Goal: Task Accomplishment & Management: Manage account settings

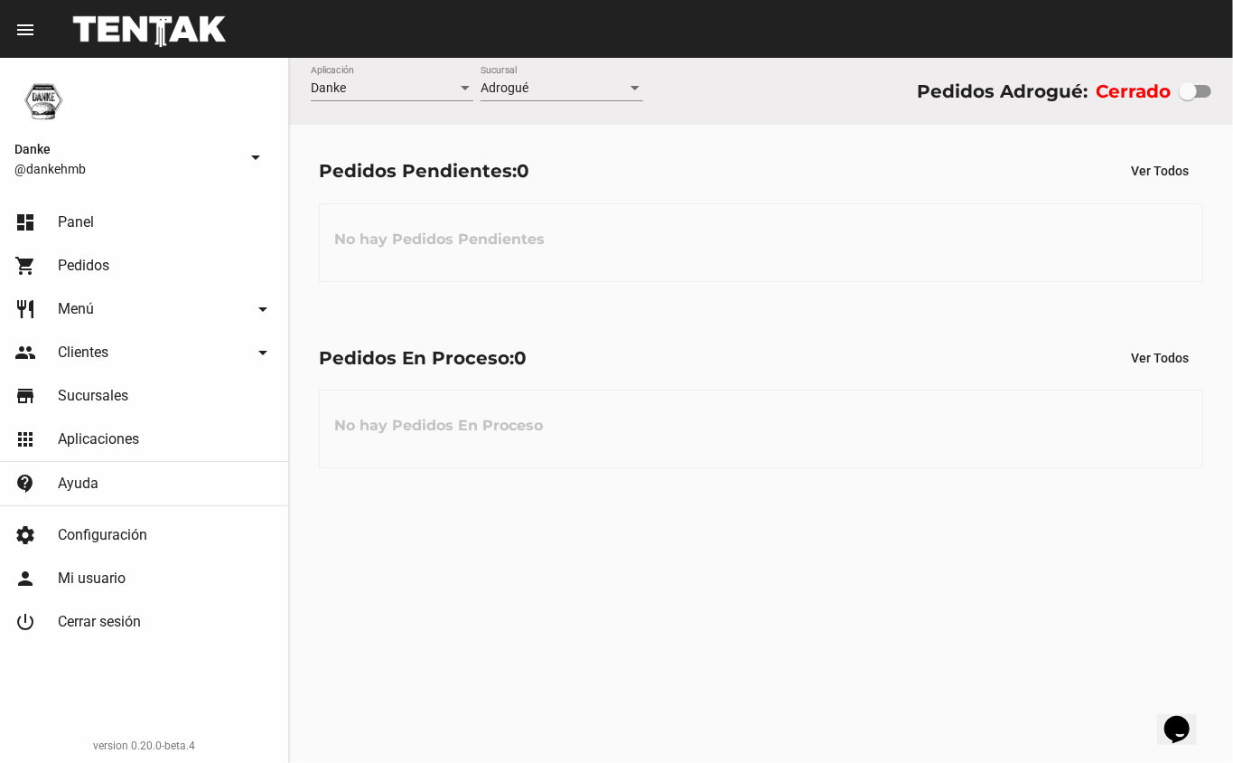
click at [76, 308] on span "Menú" at bounding box center [76, 309] width 36 height 18
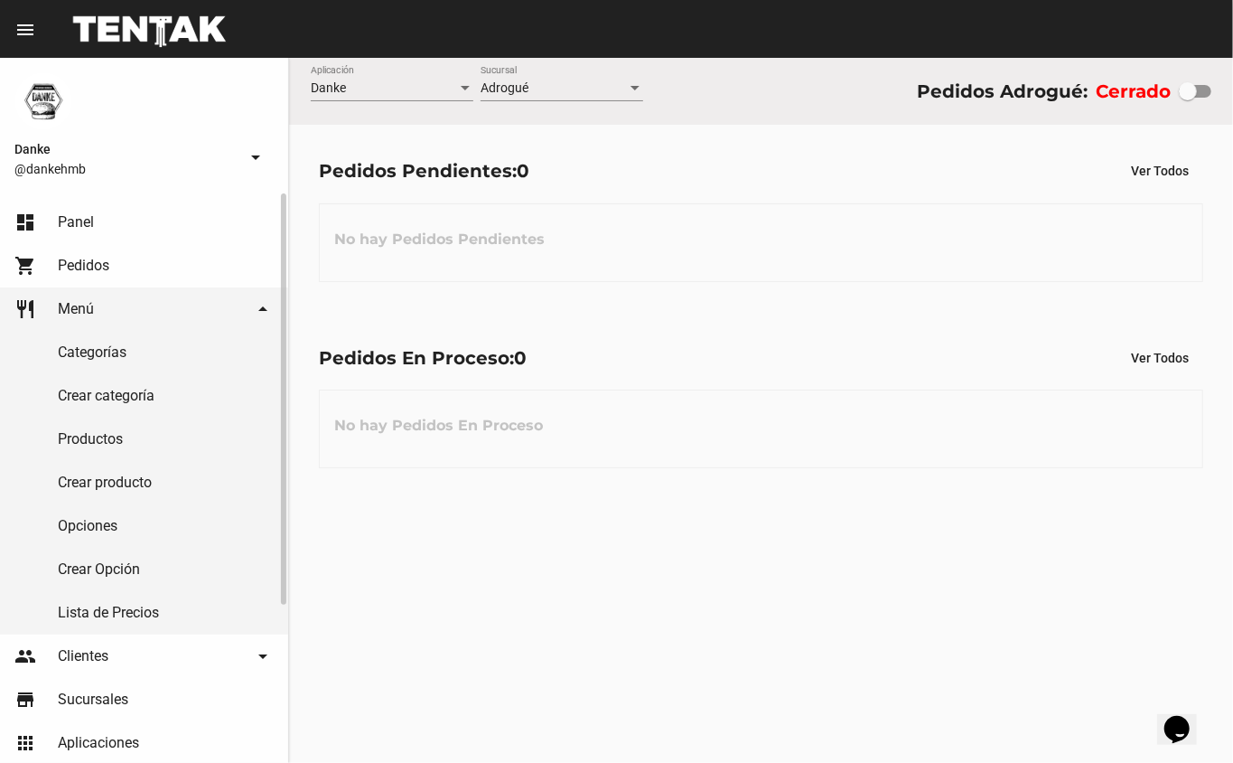
click at [70, 438] on link "Productos" at bounding box center [144, 438] width 288 height 43
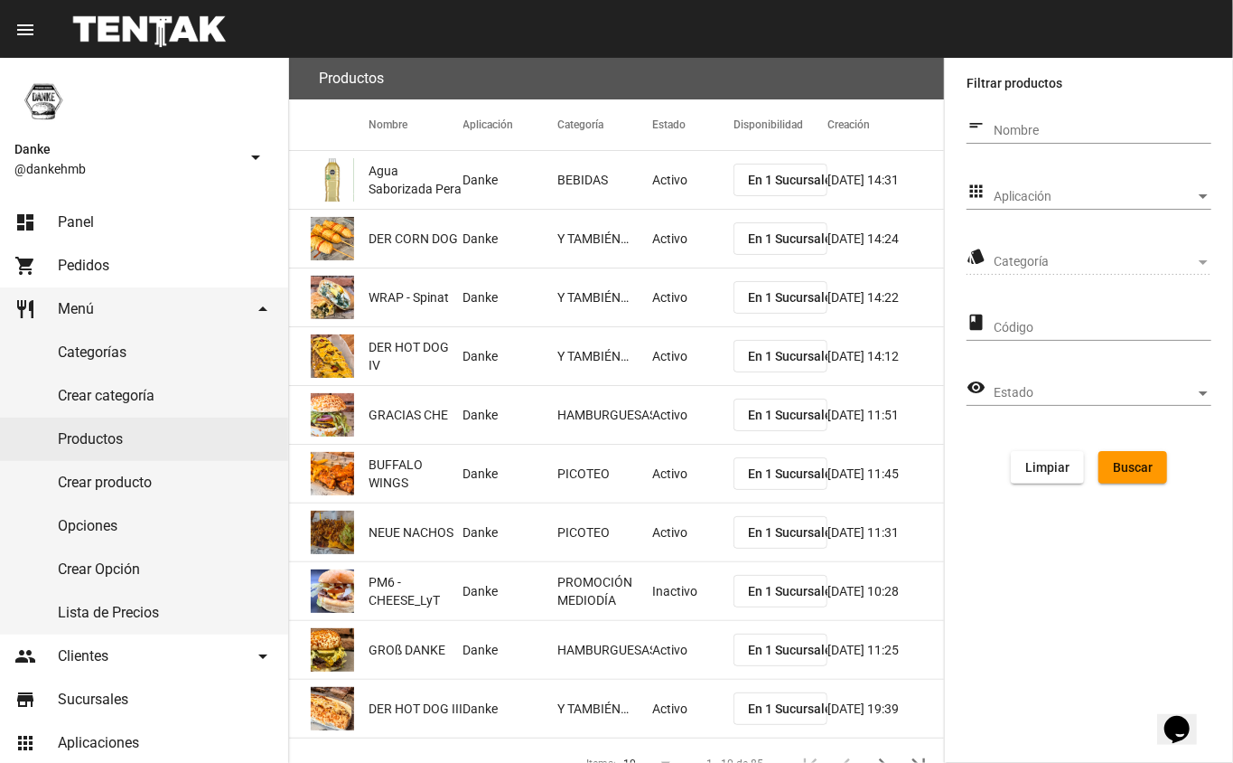
click at [1035, 197] on span "Aplicación" at bounding box center [1094, 197] width 201 height 14
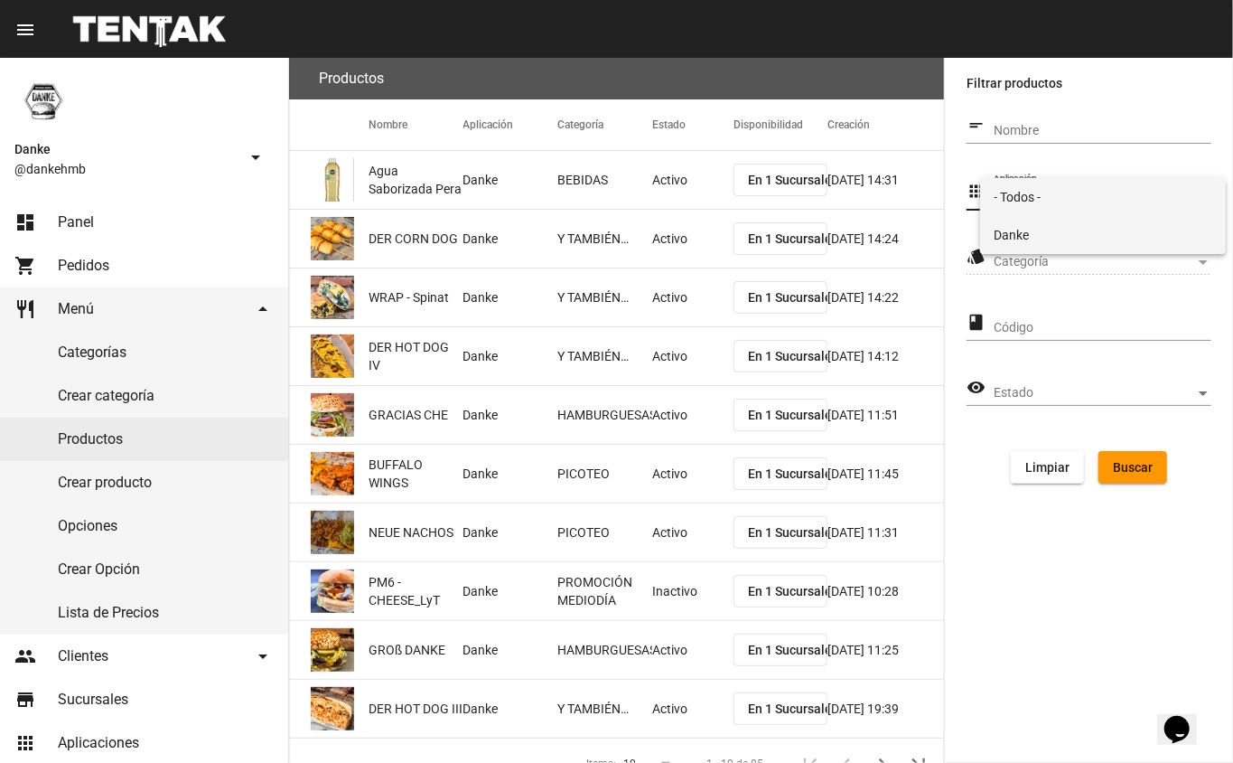
click at [1014, 243] on span "Danke" at bounding box center [1104, 235] width 218 height 38
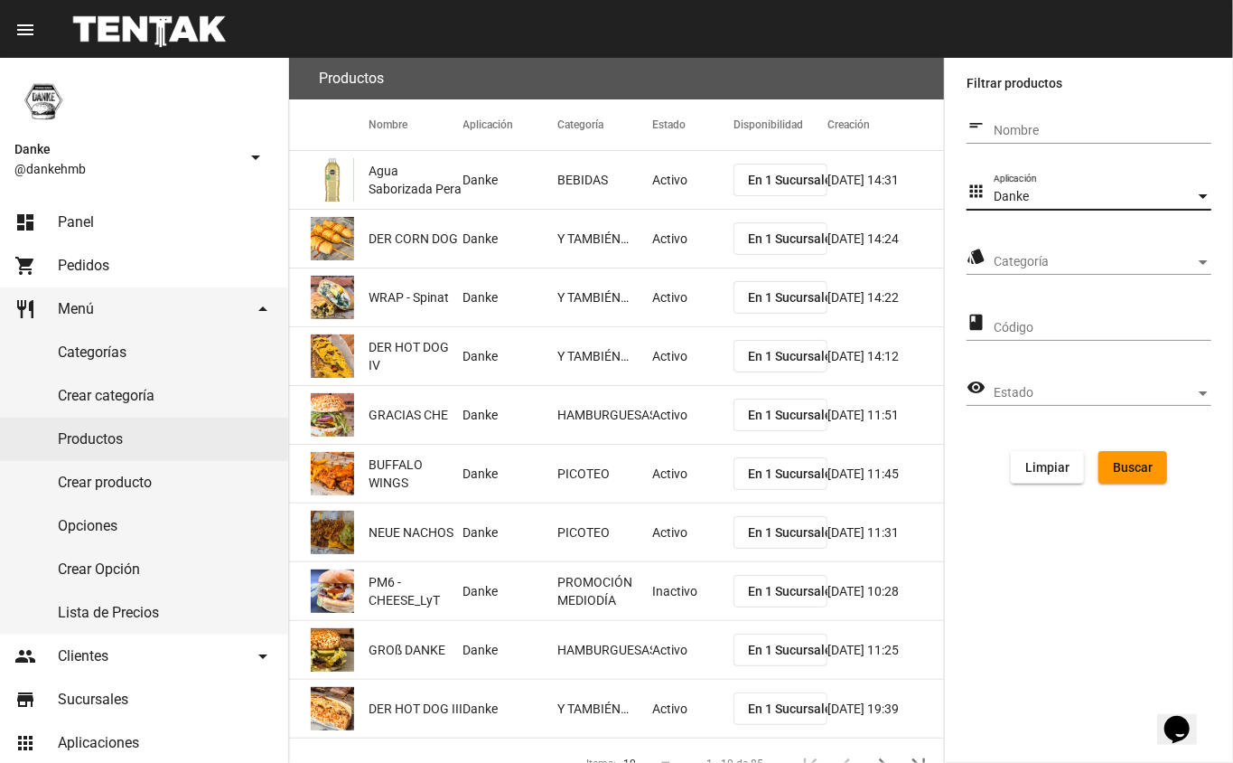
click at [1012, 268] on span "Categoría" at bounding box center [1094, 262] width 201 height 14
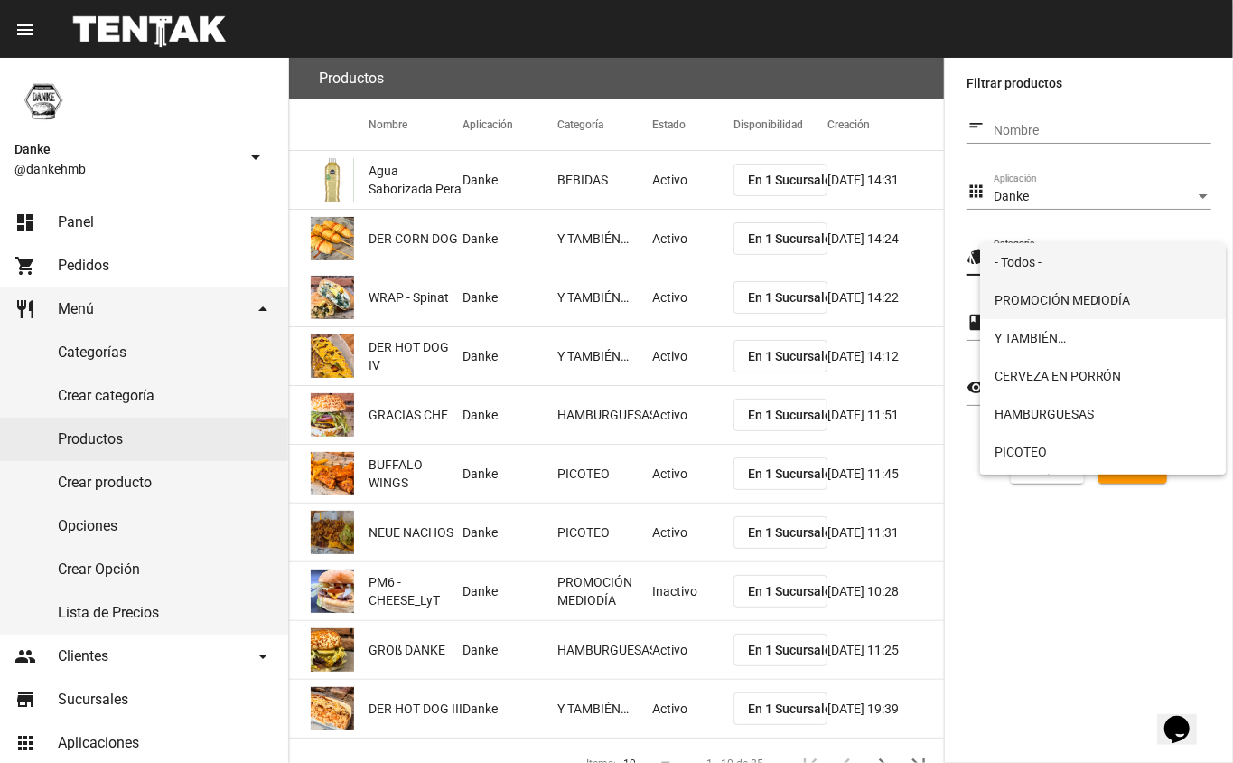
click at [1020, 300] on span "PROMOCIÓN MEDIODÍA" at bounding box center [1104, 300] width 218 height 38
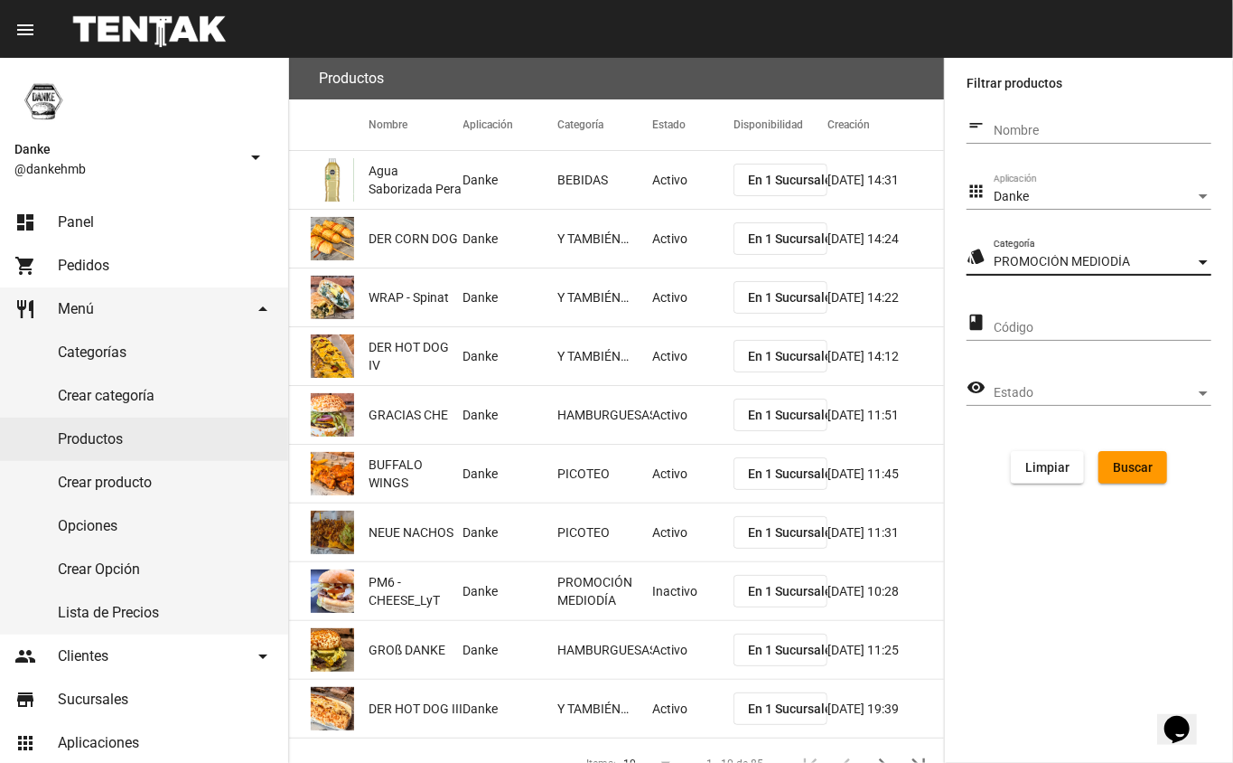
click at [1128, 474] on button "Buscar" at bounding box center [1133, 467] width 69 height 33
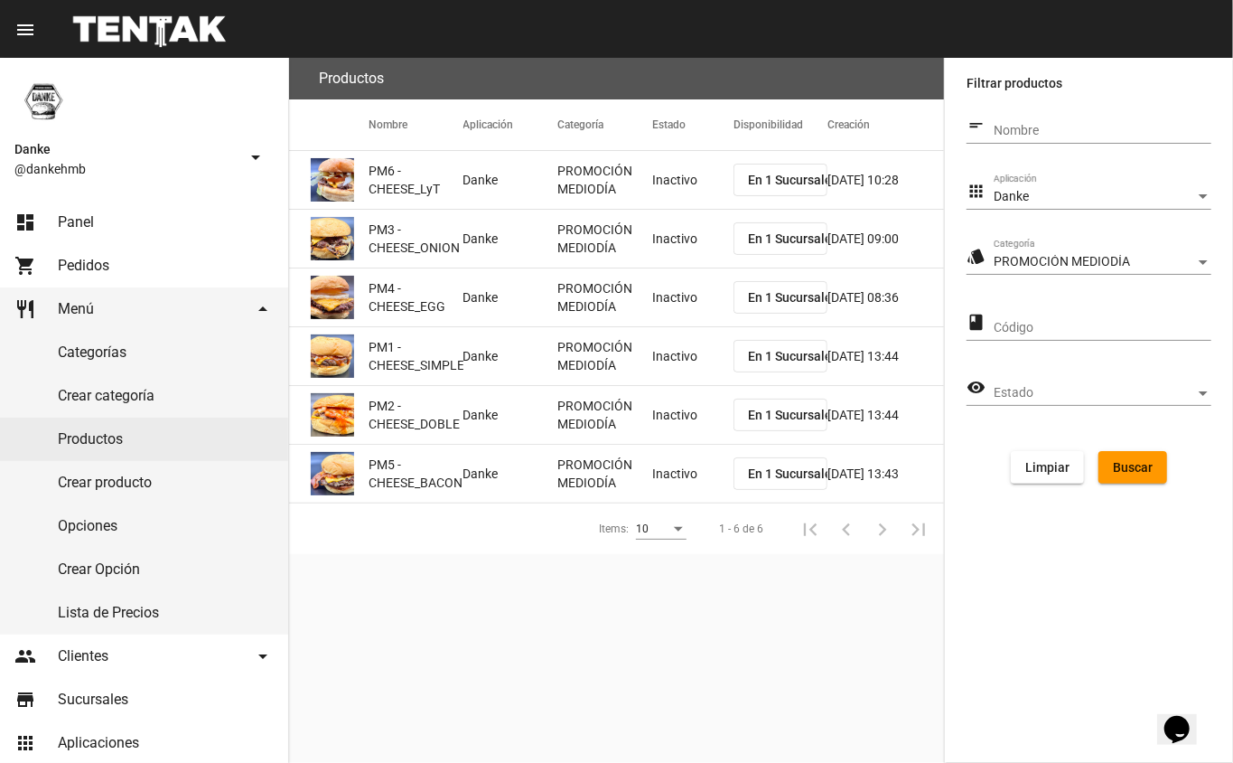
click at [665, 188] on mat-cell "Inactivo" at bounding box center [692, 180] width 81 height 58
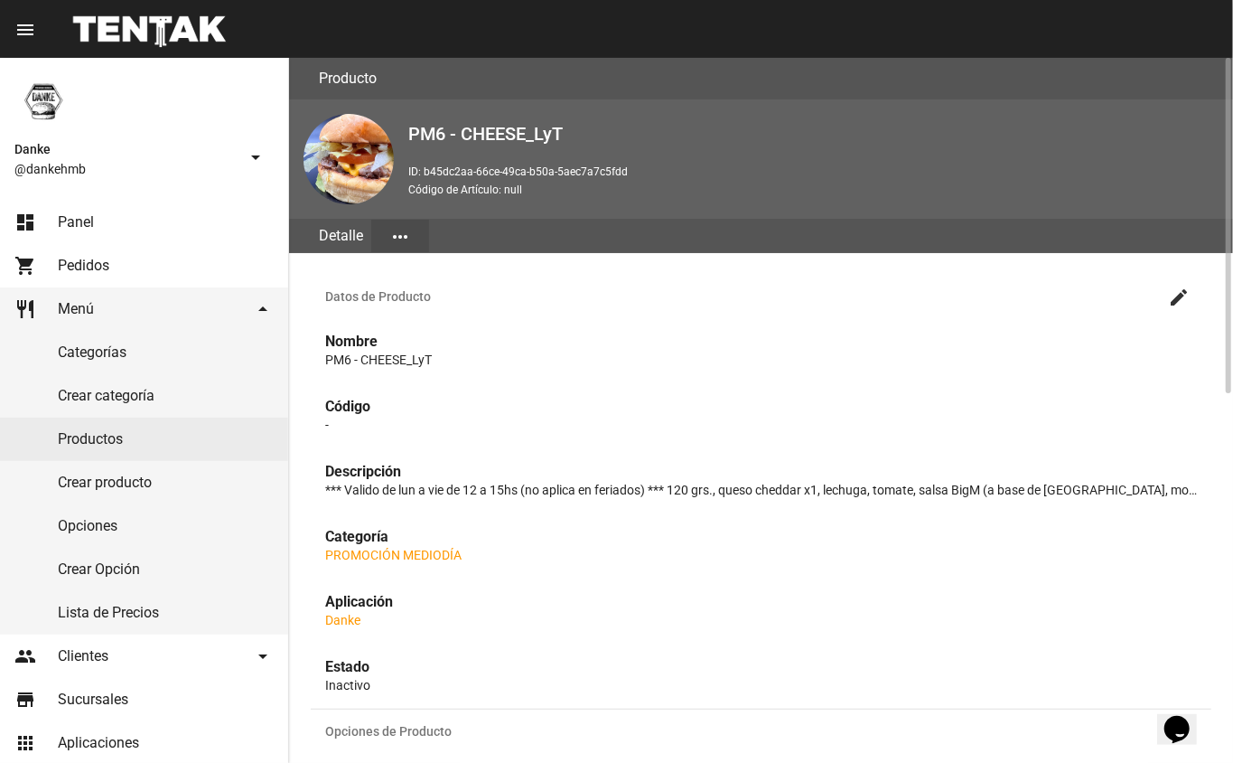
click at [1173, 294] on mat-icon "create" at bounding box center [1179, 297] width 22 height 22
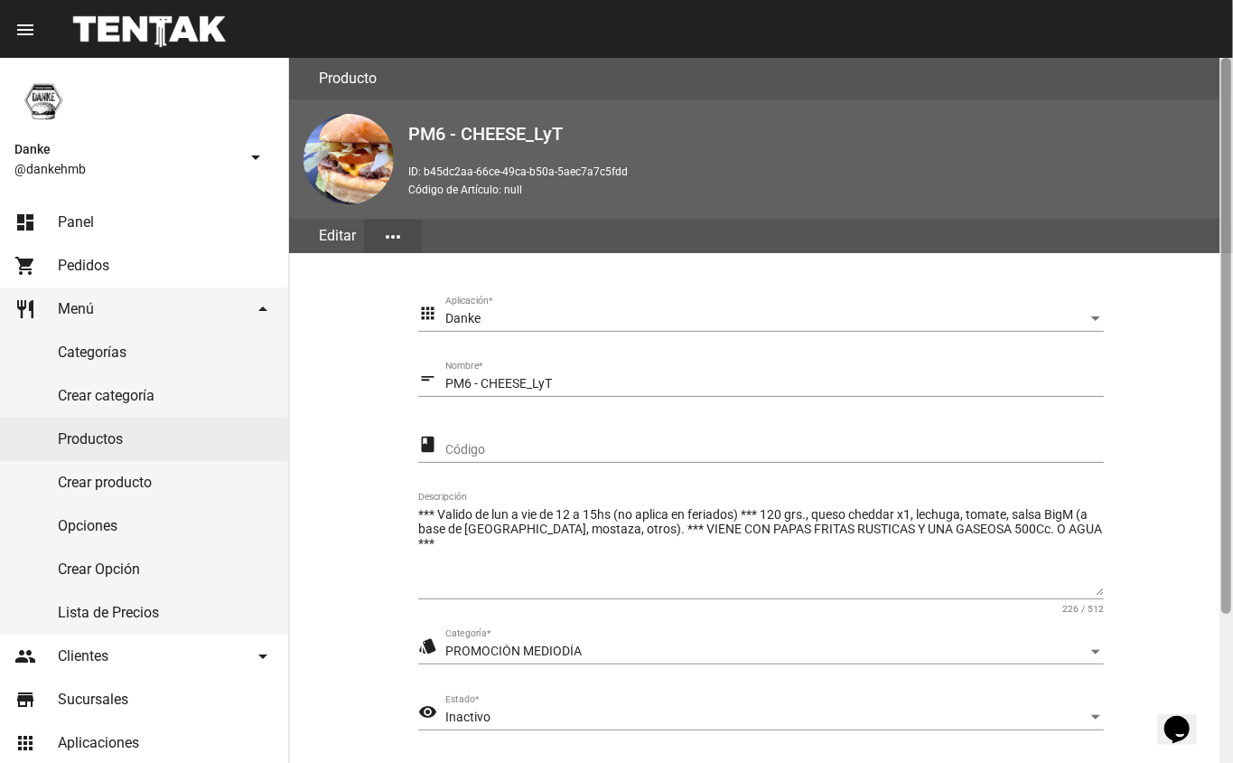
click at [1222, 611] on div at bounding box center [1227, 410] width 14 height 705
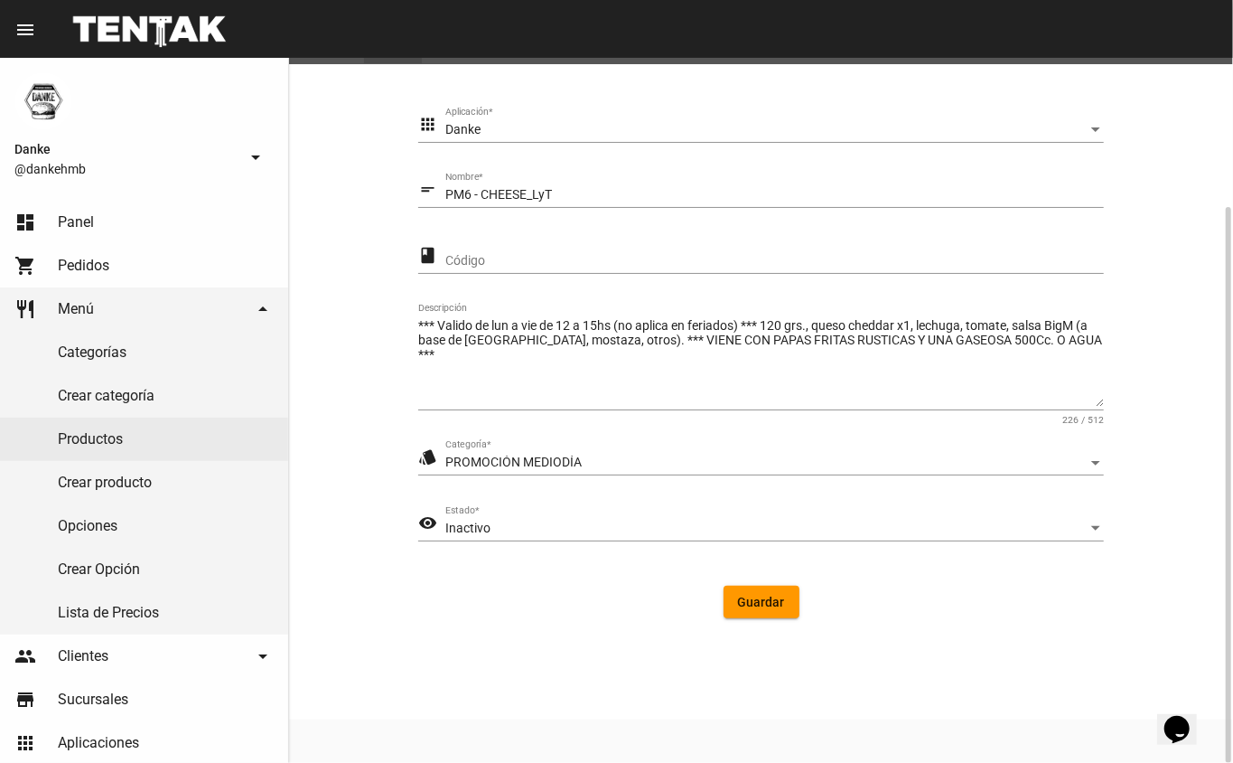
click at [528, 529] on div "Inactivo" at bounding box center [766, 528] width 642 height 14
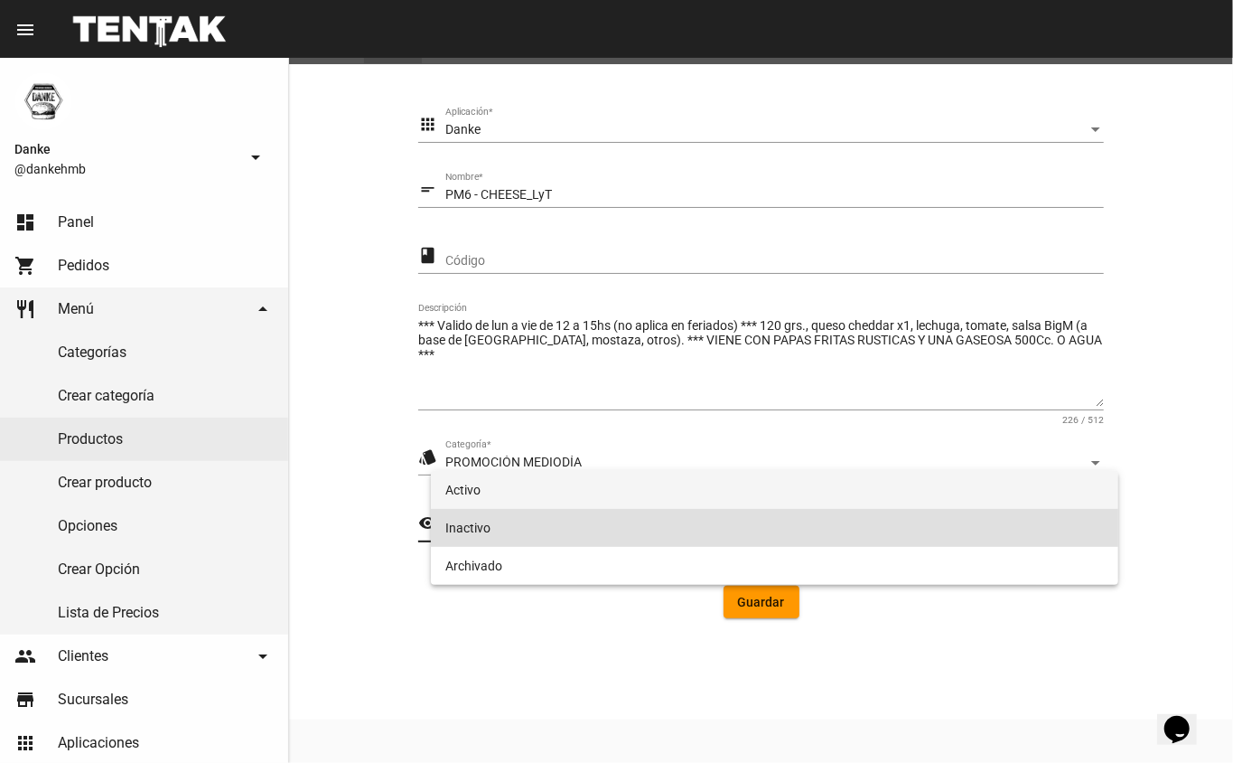
click at [586, 492] on span "Activo" at bounding box center [775, 490] width 660 height 38
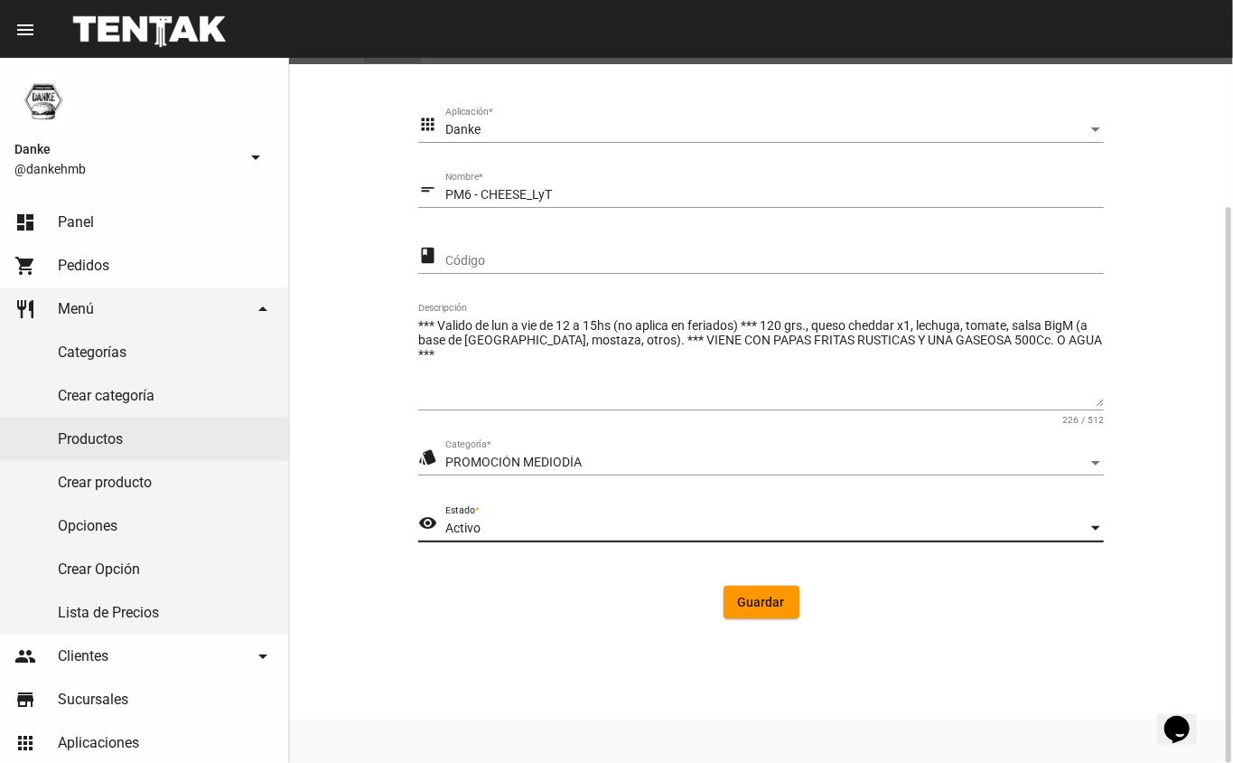
click at [741, 602] on span "Guardar" at bounding box center [761, 602] width 47 height 14
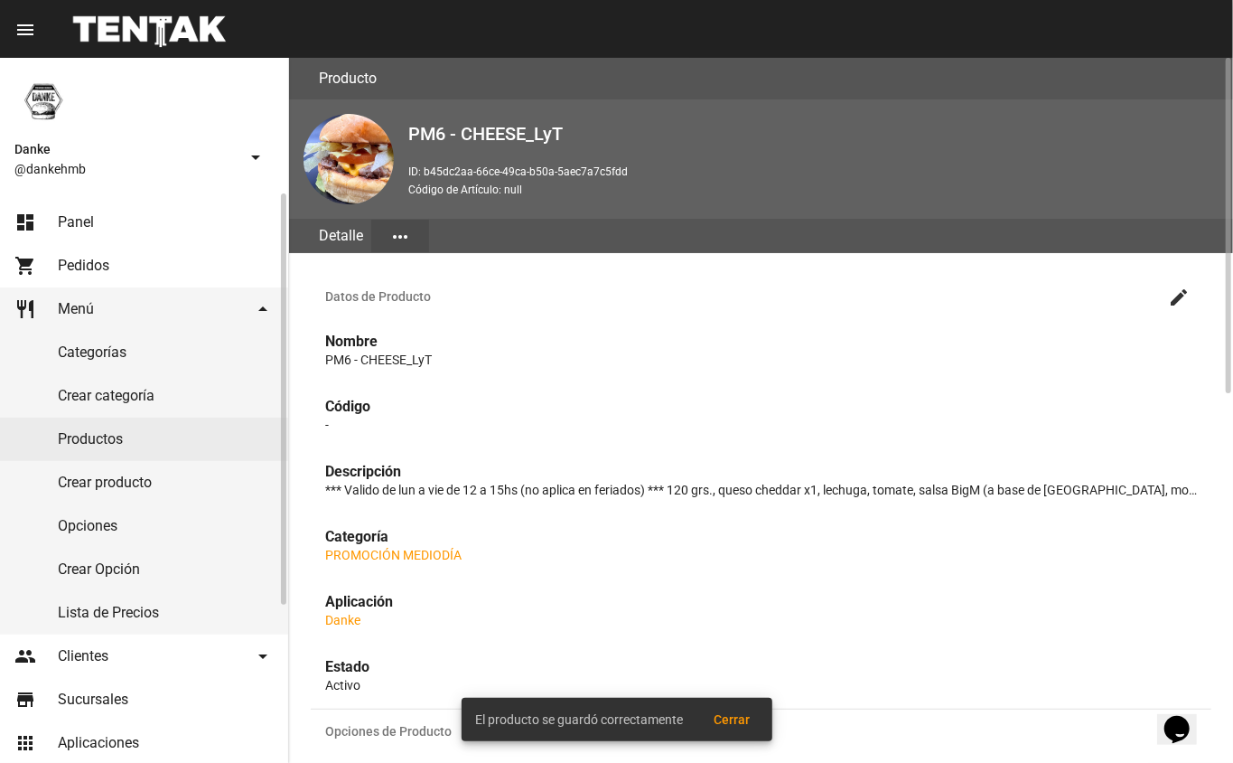
click at [88, 445] on link "Productos" at bounding box center [144, 438] width 288 height 43
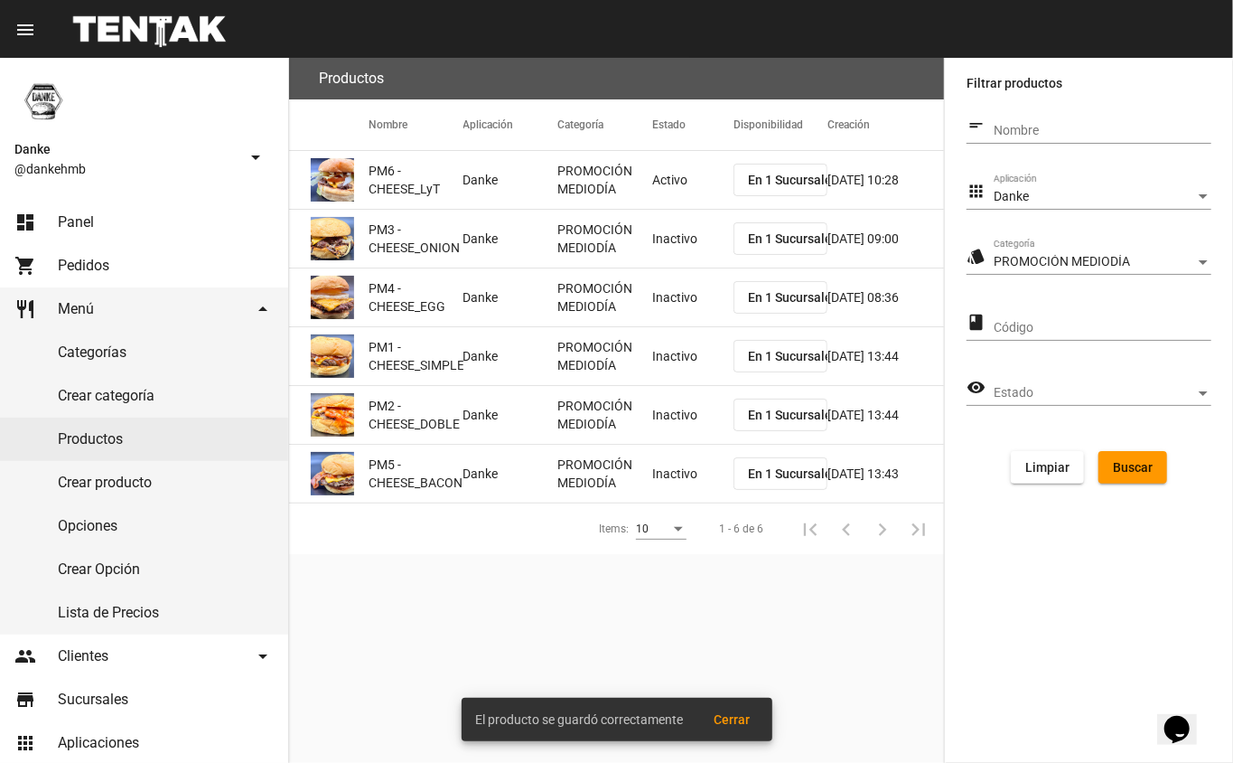
click at [662, 246] on mat-cell "Inactivo" at bounding box center [692, 239] width 81 height 58
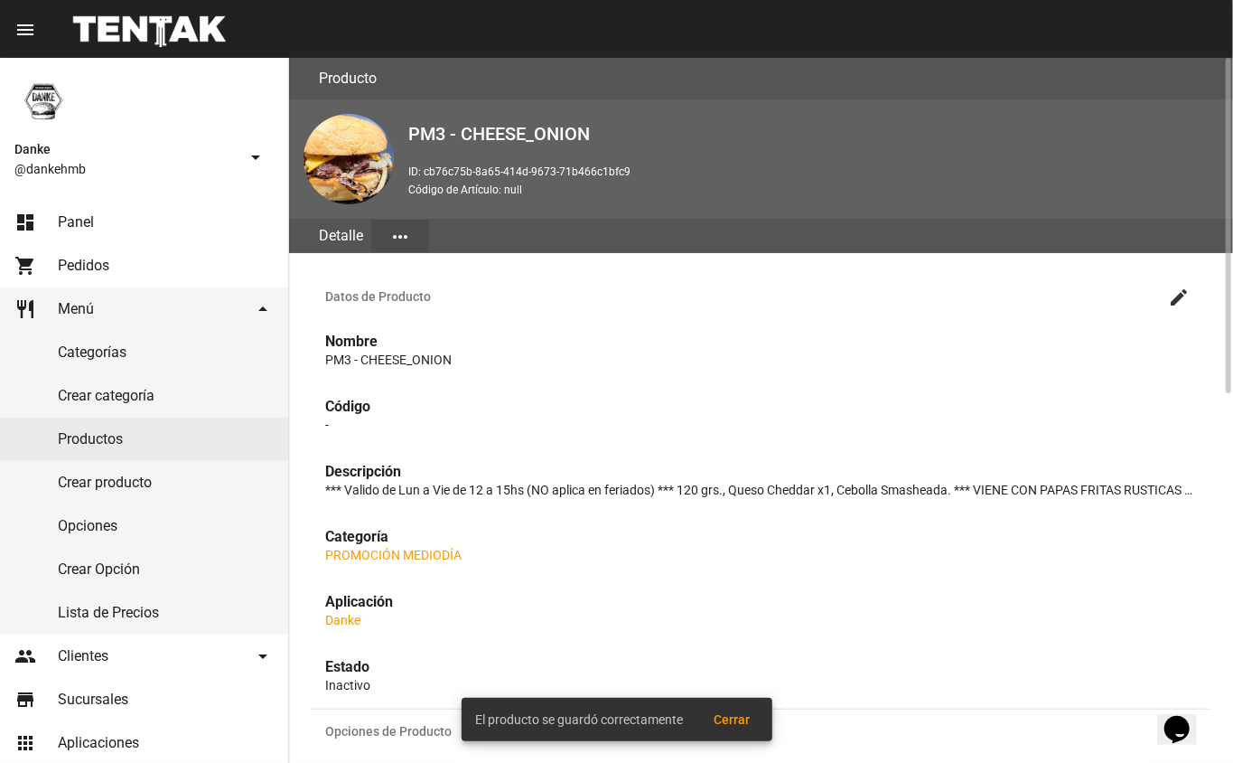
click at [1179, 295] on mat-icon "create" at bounding box center [1179, 297] width 22 height 22
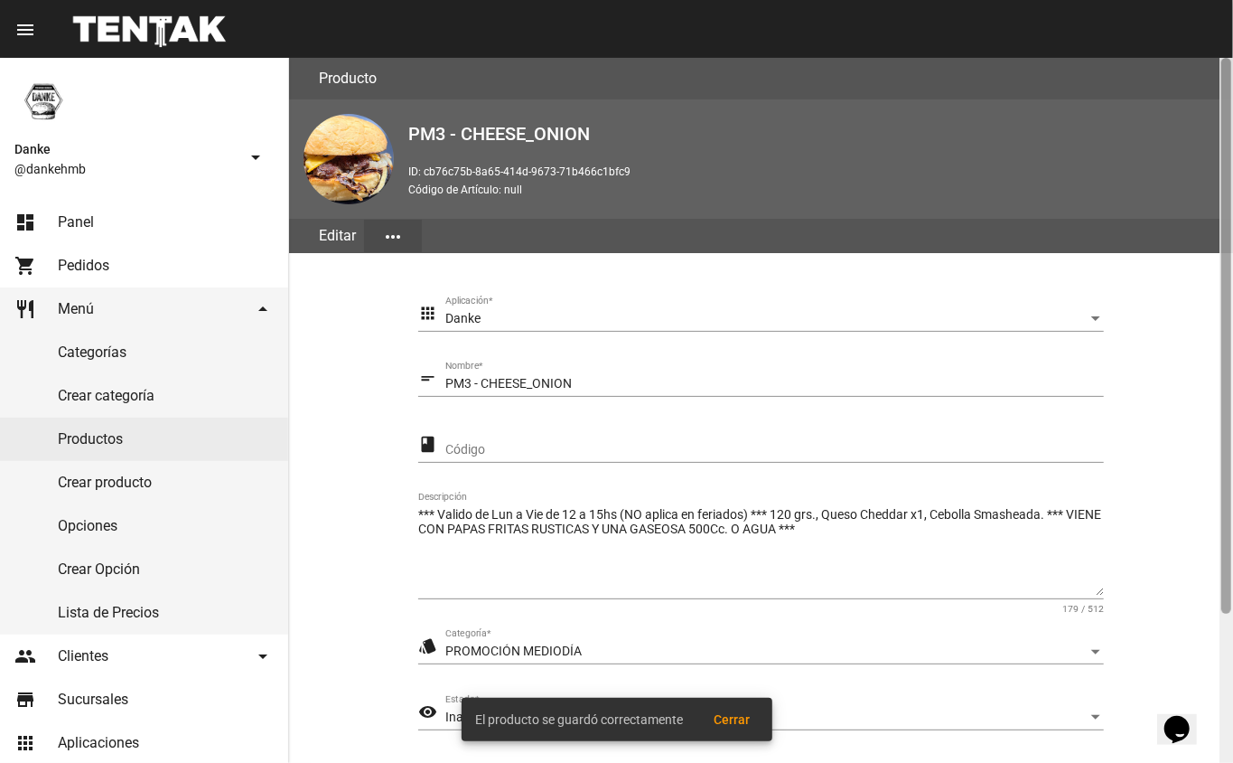
click at [1222, 608] on div at bounding box center [1227, 410] width 14 height 705
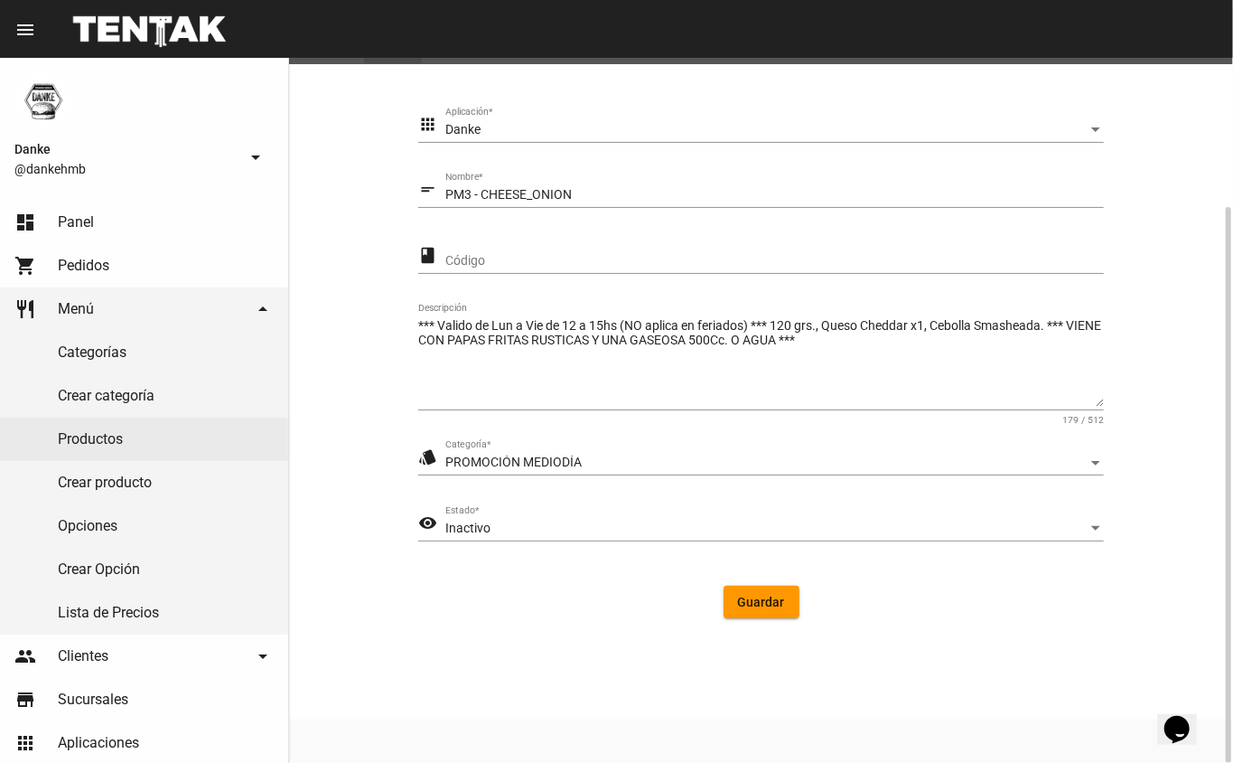
click at [497, 529] on div "Inactivo" at bounding box center [766, 528] width 642 height 14
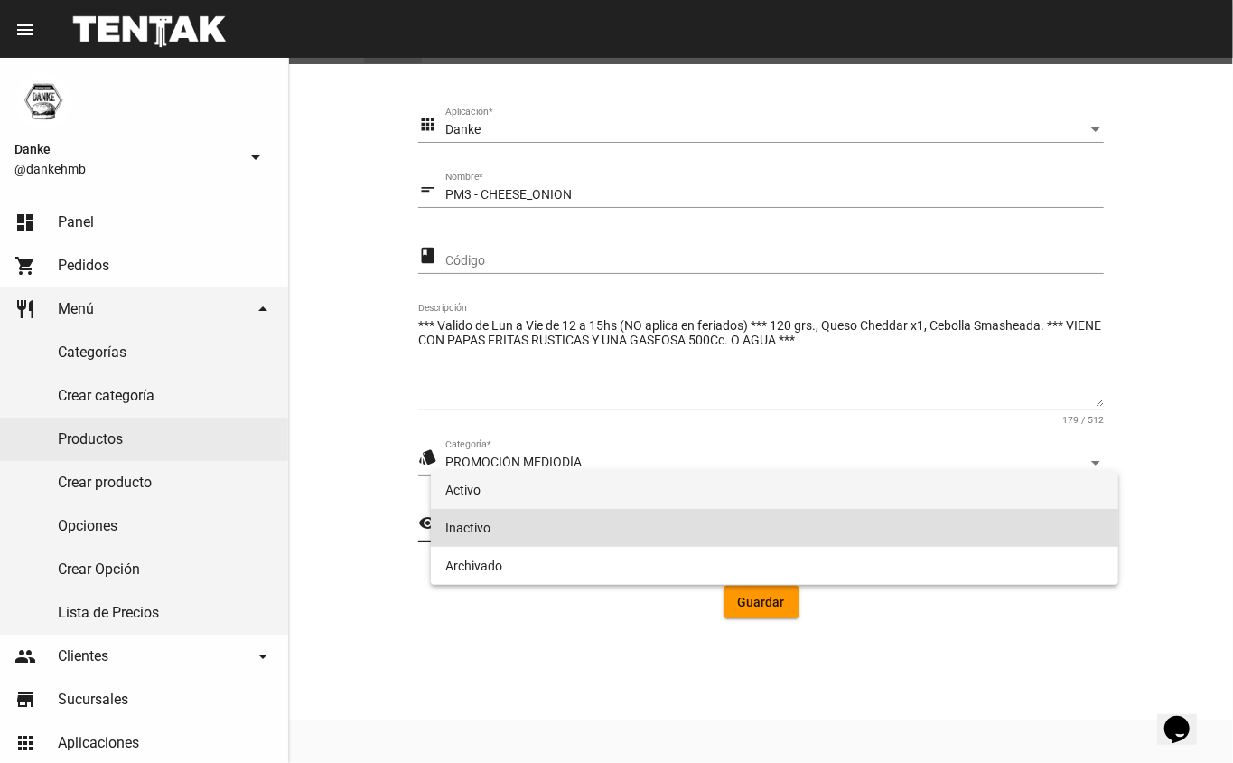
click at [449, 492] on span "Activo" at bounding box center [775, 490] width 660 height 38
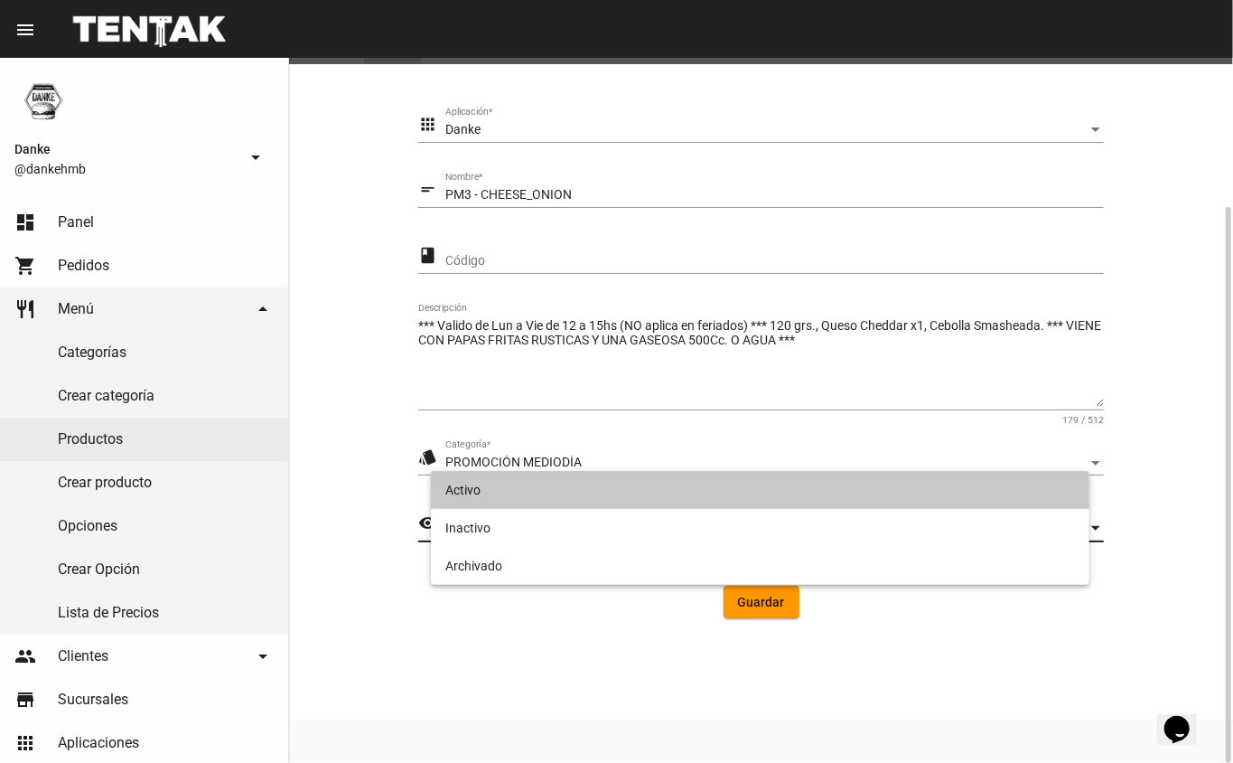
click at [445, 508] on div "Activo Estado *" at bounding box center [774, 523] width 659 height 35
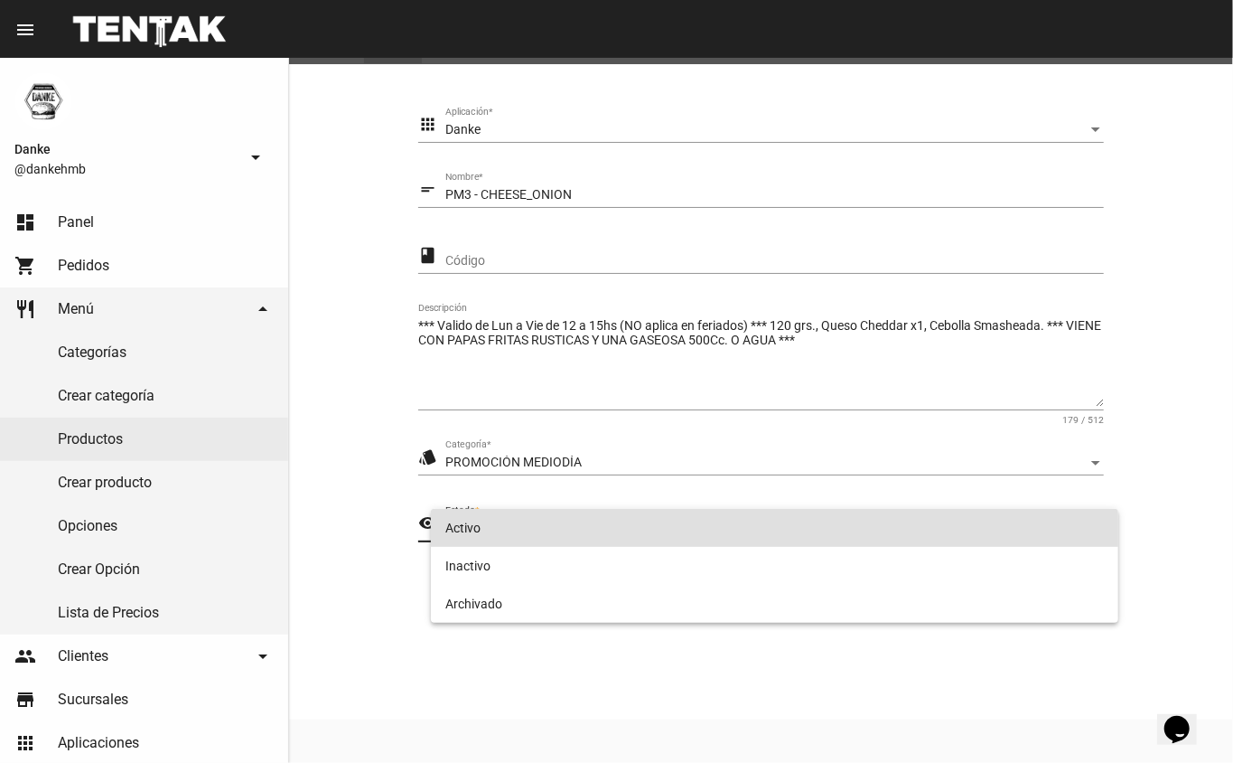
click at [474, 529] on span "Activo" at bounding box center [775, 528] width 660 height 38
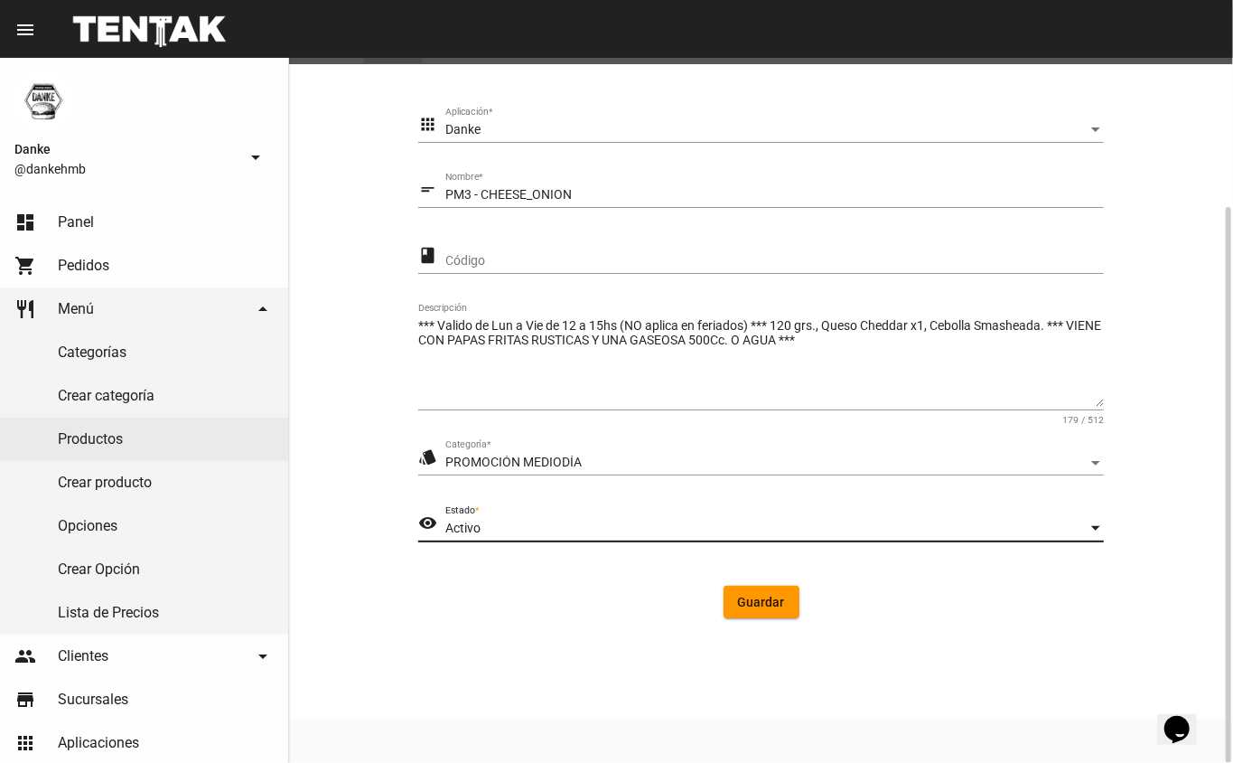
click at [771, 604] on span "Guardar" at bounding box center [761, 602] width 47 height 14
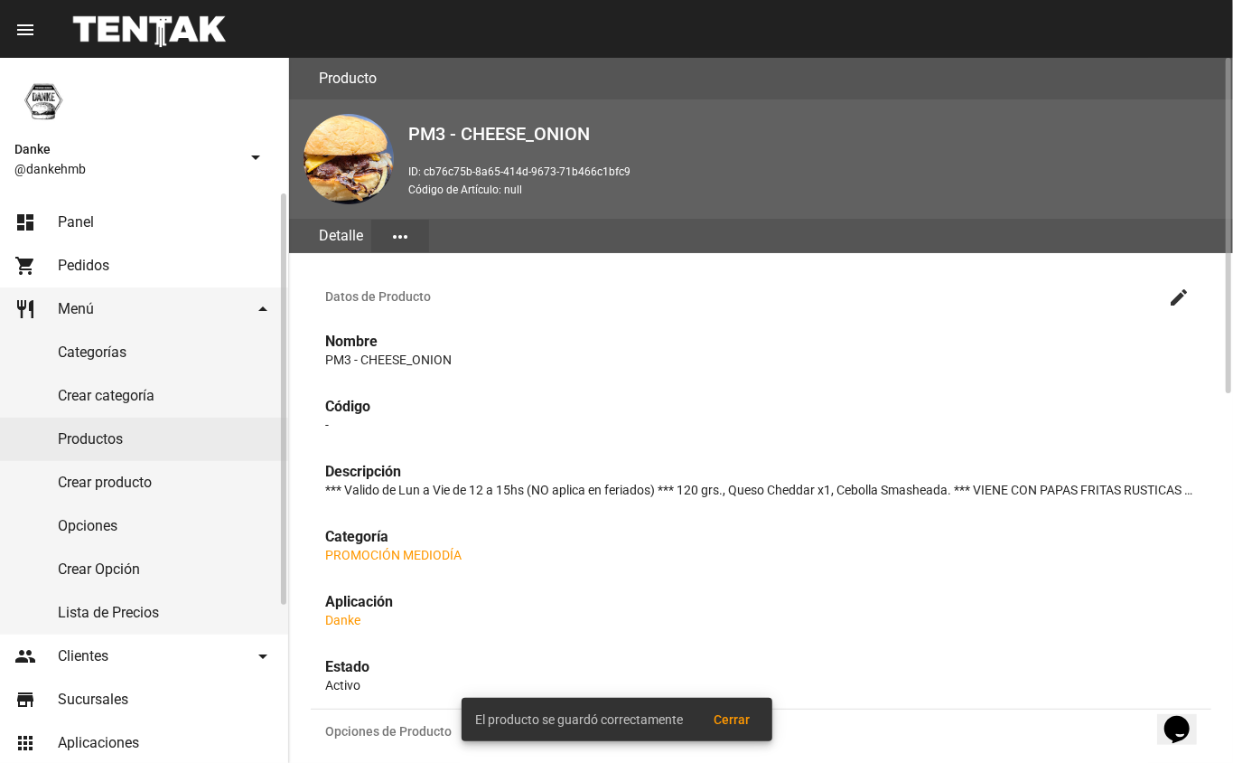
click at [113, 435] on link "Productos" at bounding box center [144, 438] width 288 height 43
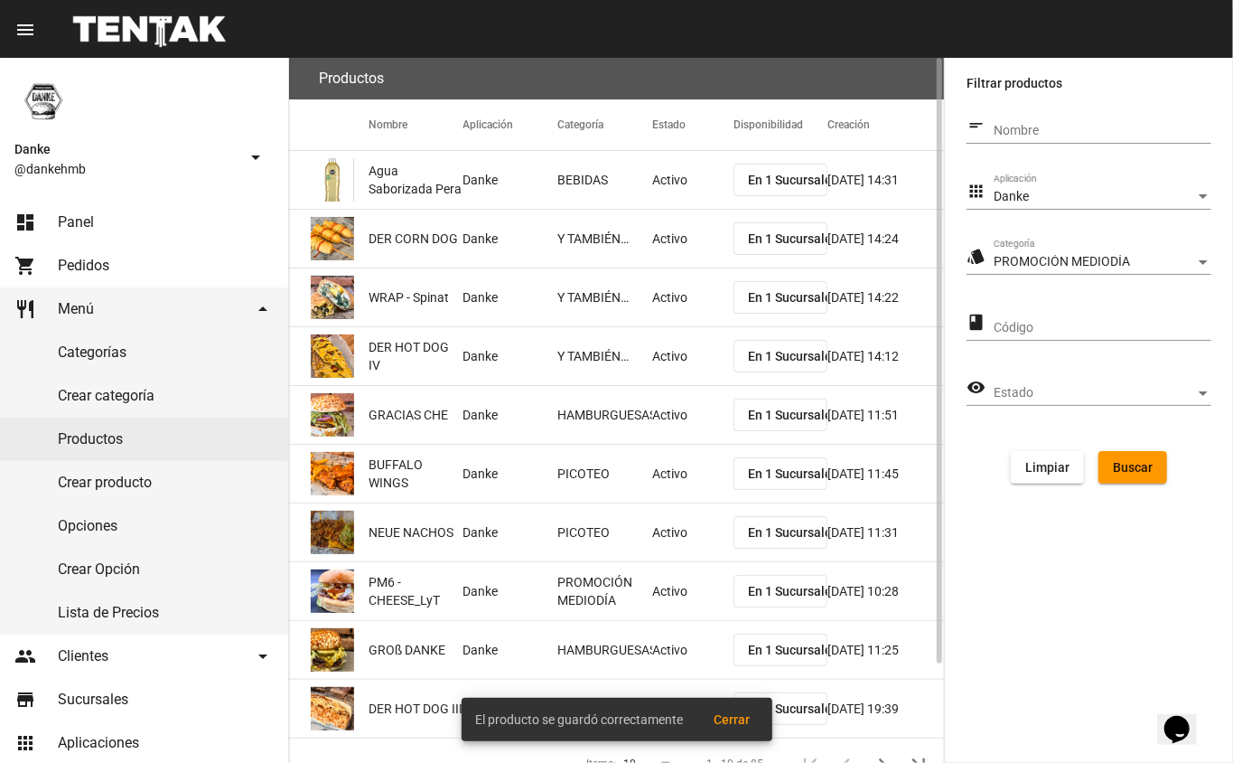
click at [1143, 461] on span "Buscar" at bounding box center [1133, 467] width 40 height 14
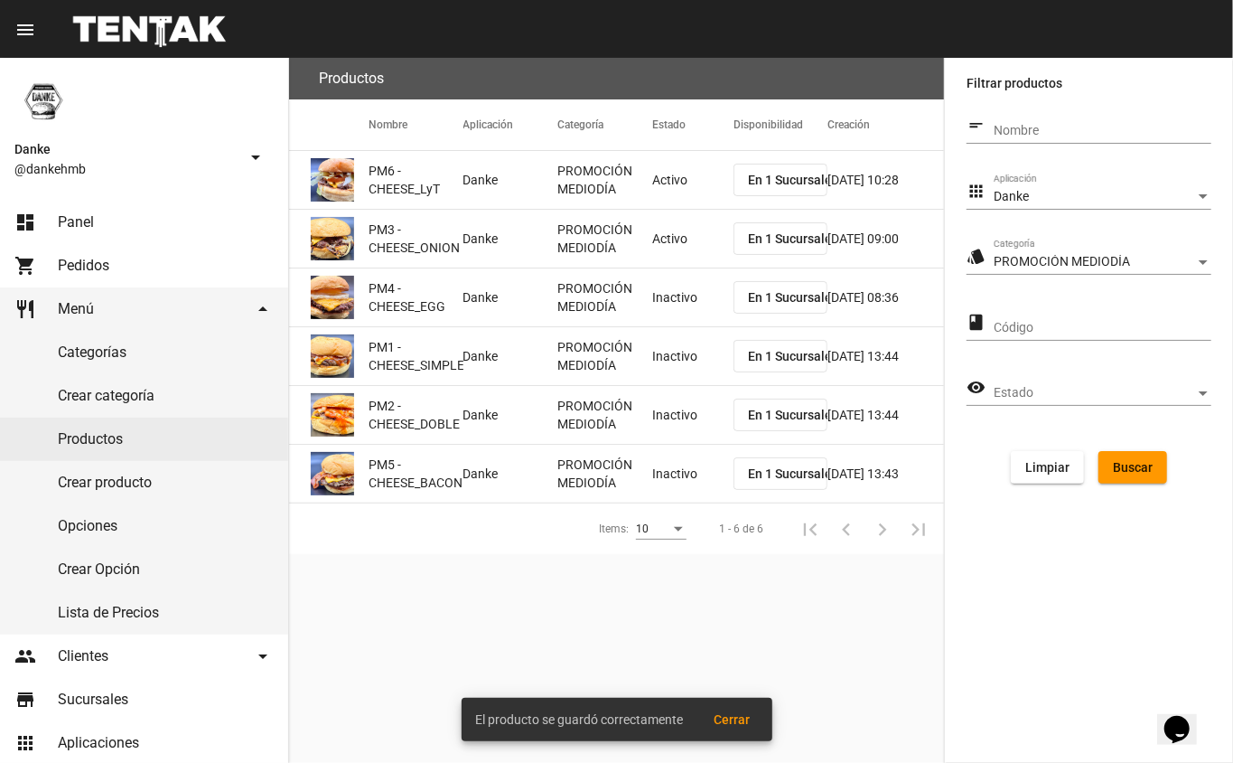
click at [652, 304] on mat-cell "Inactivo" at bounding box center [692, 297] width 81 height 58
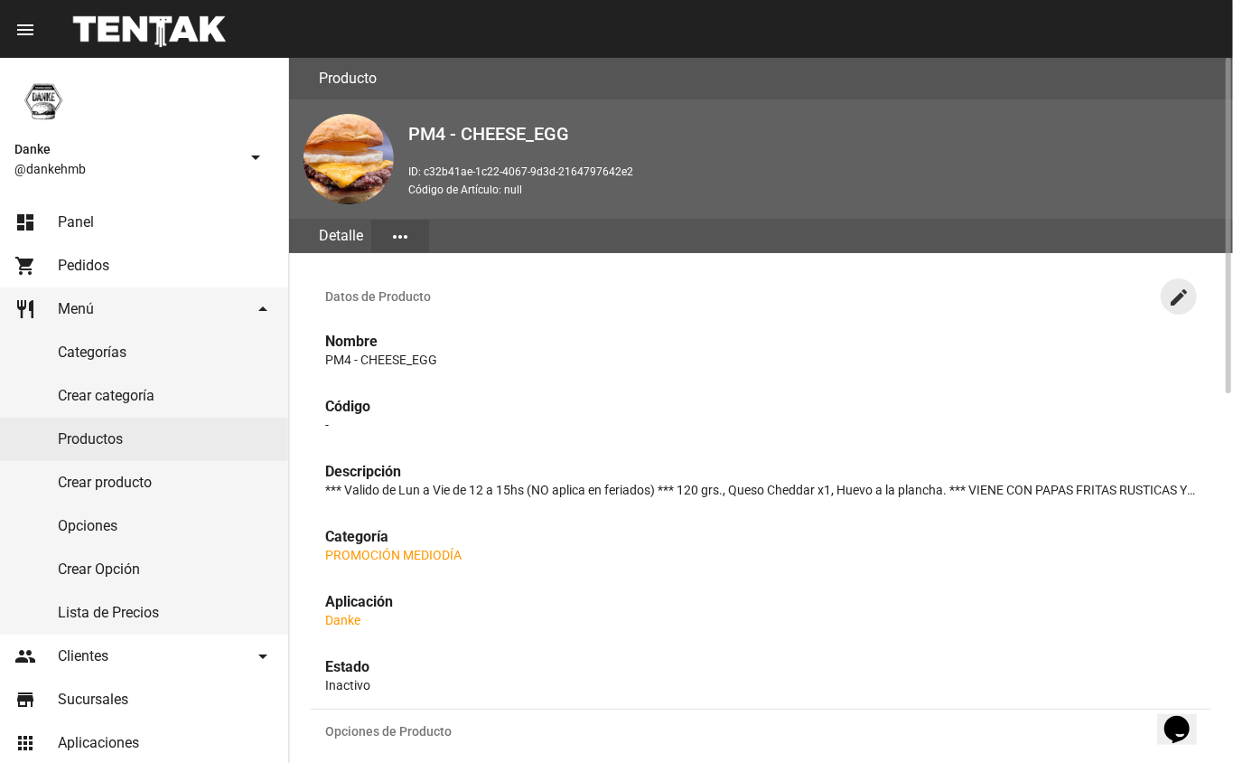
click at [1175, 297] on mat-icon "create" at bounding box center [1179, 297] width 22 height 22
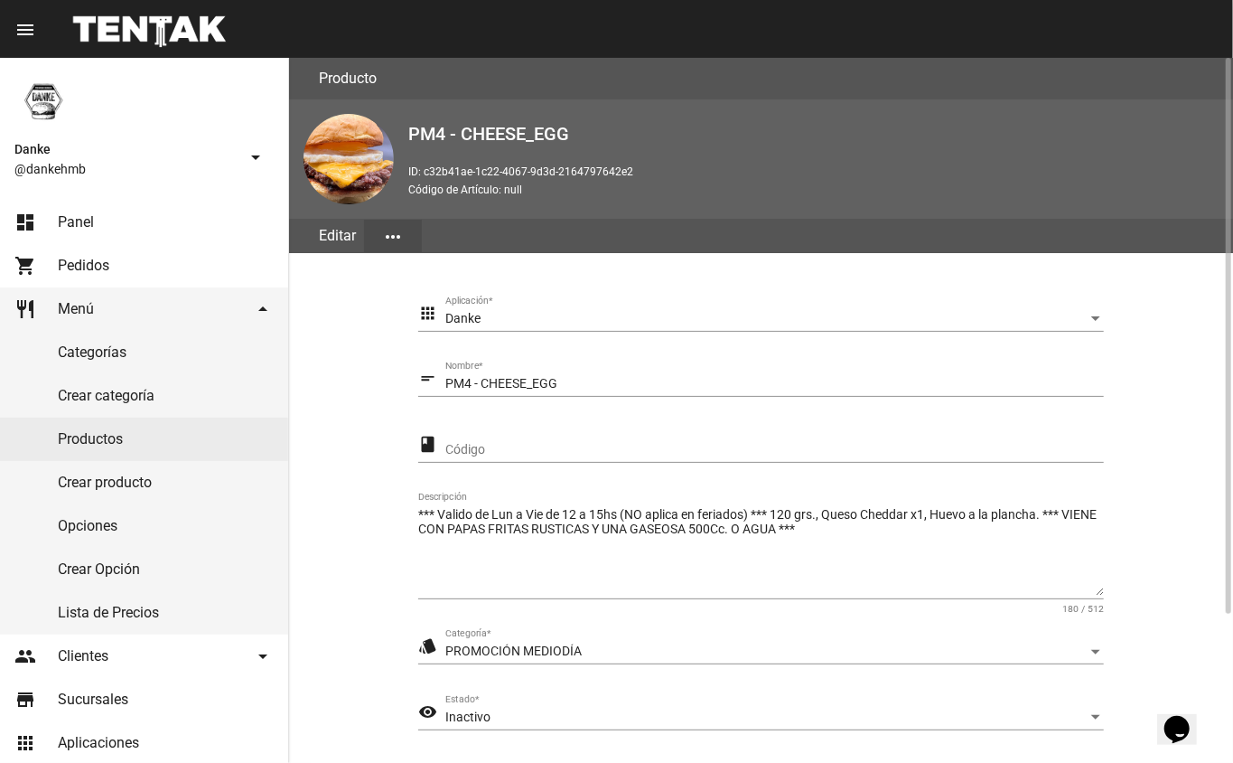
click at [1200, 651] on section "apps Danke Aplicación * short_text PM4 - CHEESE_EGG Nombre * class Código *** V…" at bounding box center [761, 559] width 901 height 569
click at [489, 709] on span "Inactivo" at bounding box center [467, 716] width 45 height 14
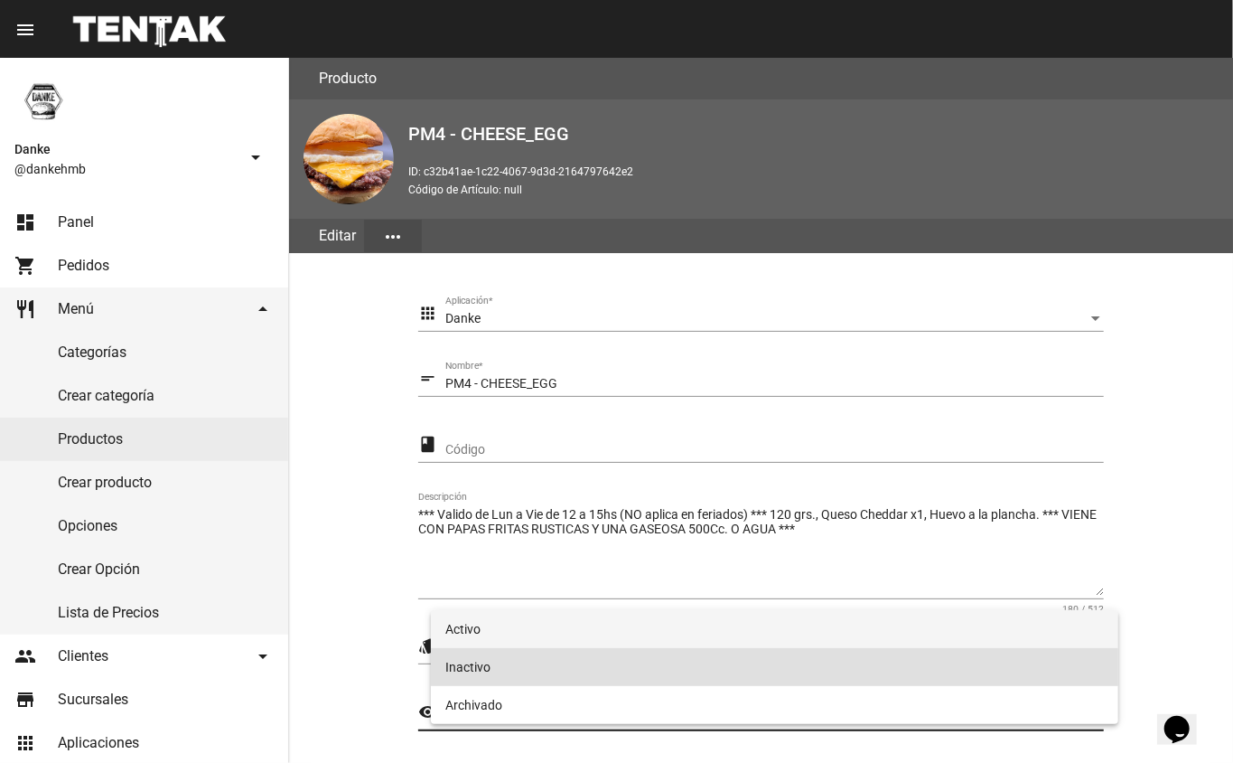
click at [457, 631] on span "Activo" at bounding box center [775, 629] width 660 height 38
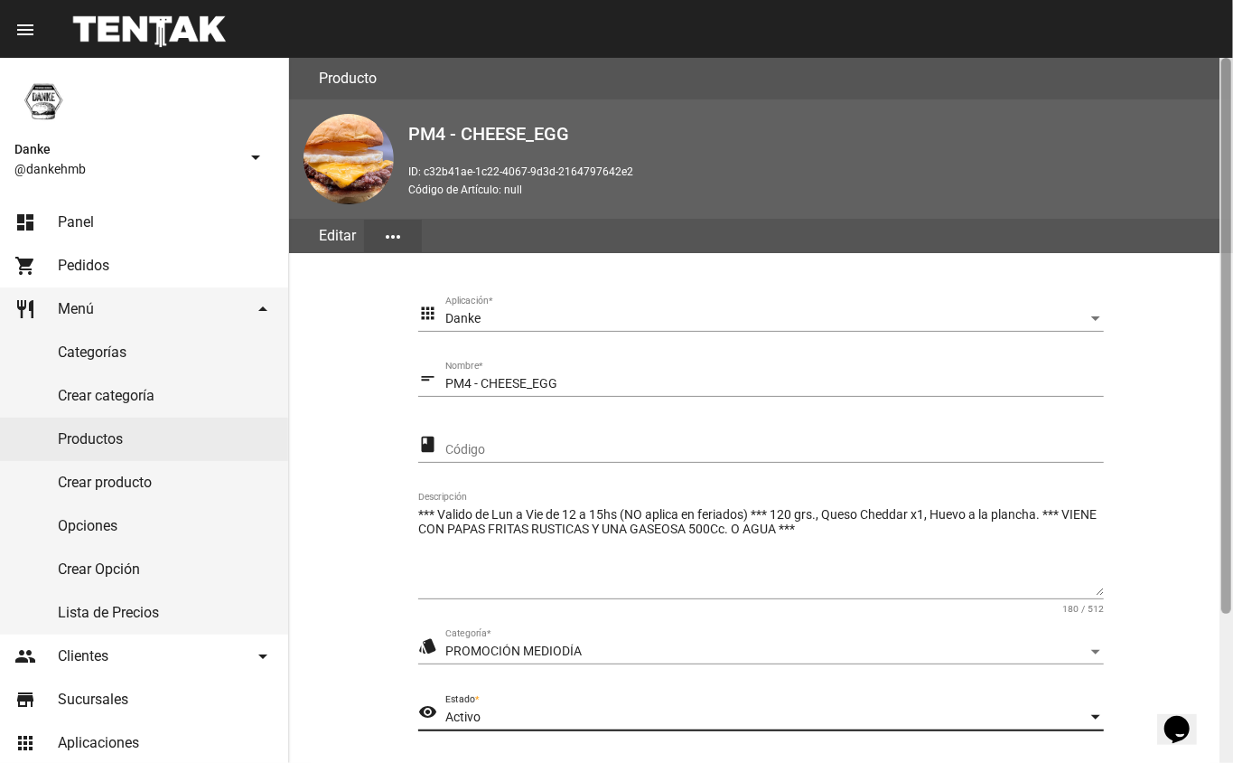
click at [1225, 652] on div at bounding box center [1227, 410] width 14 height 705
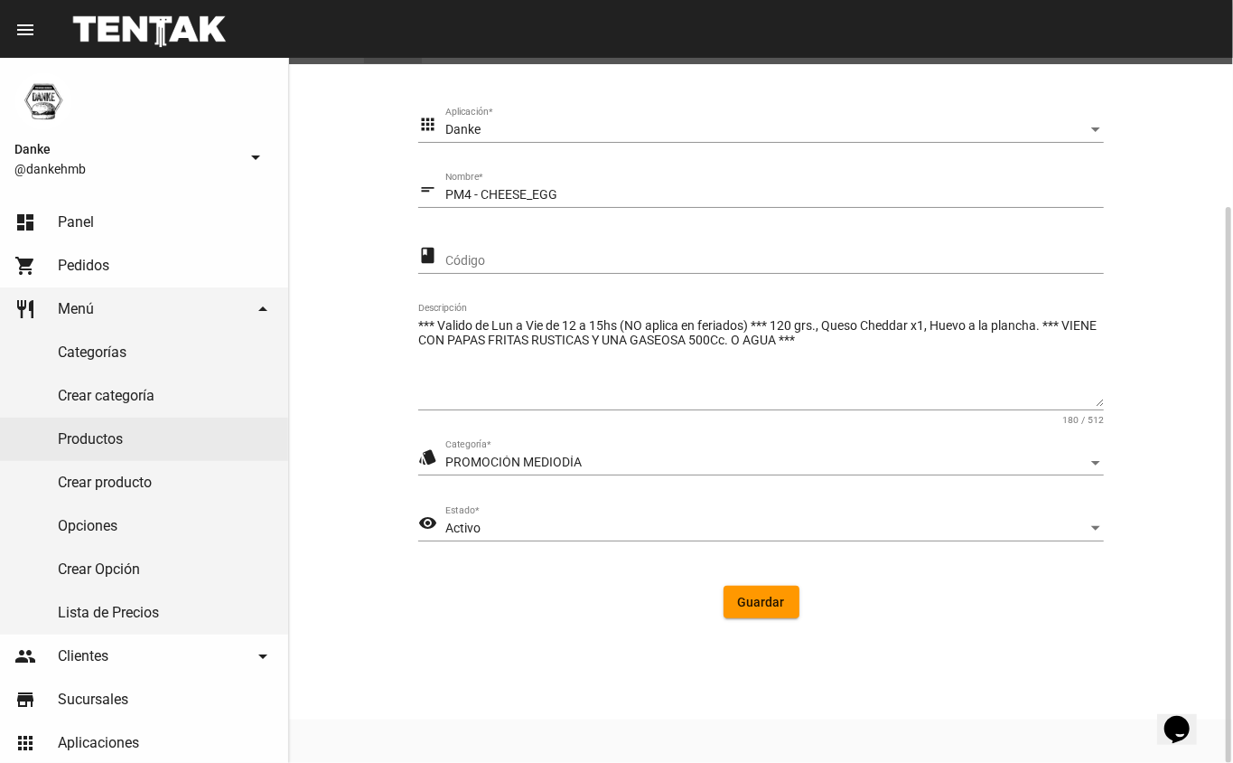
click at [742, 611] on button "Guardar" at bounding box center [762, 601] width 76 height 33
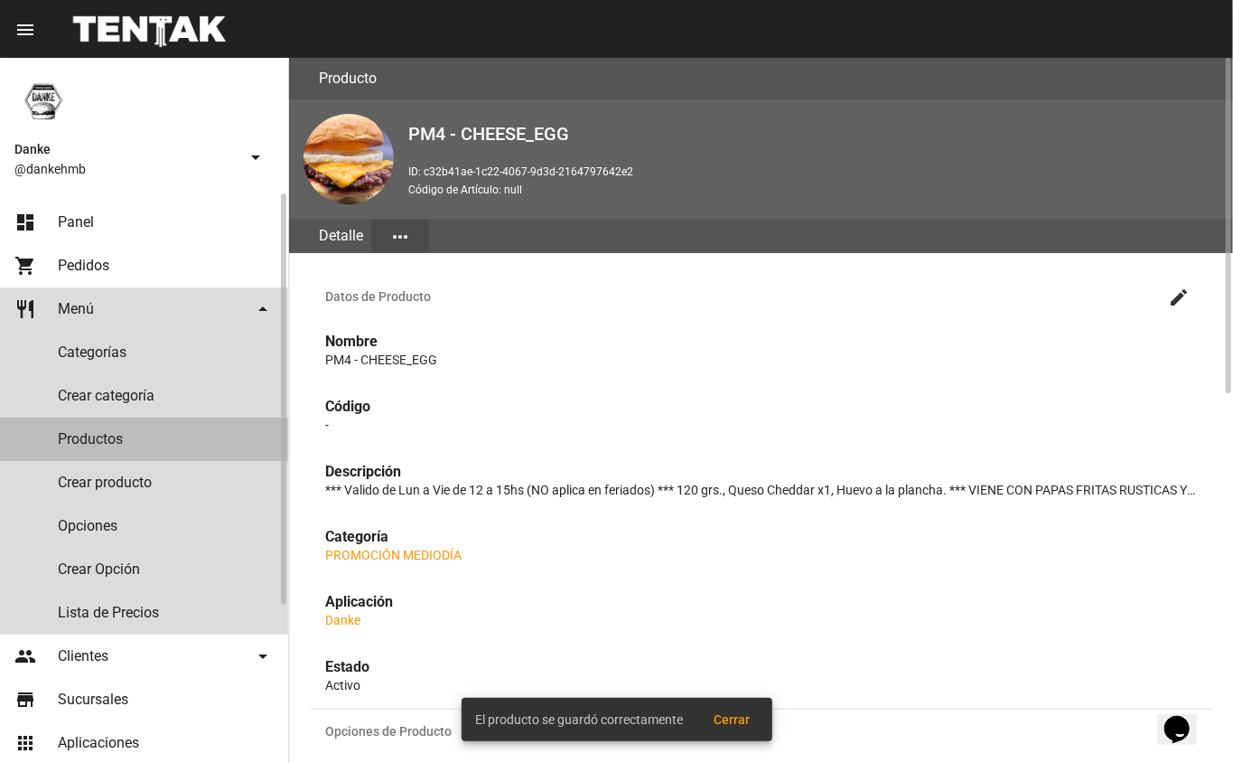
click at [98, 439] on link "Productos" at bounding box center [144, 438] width 288 height 43
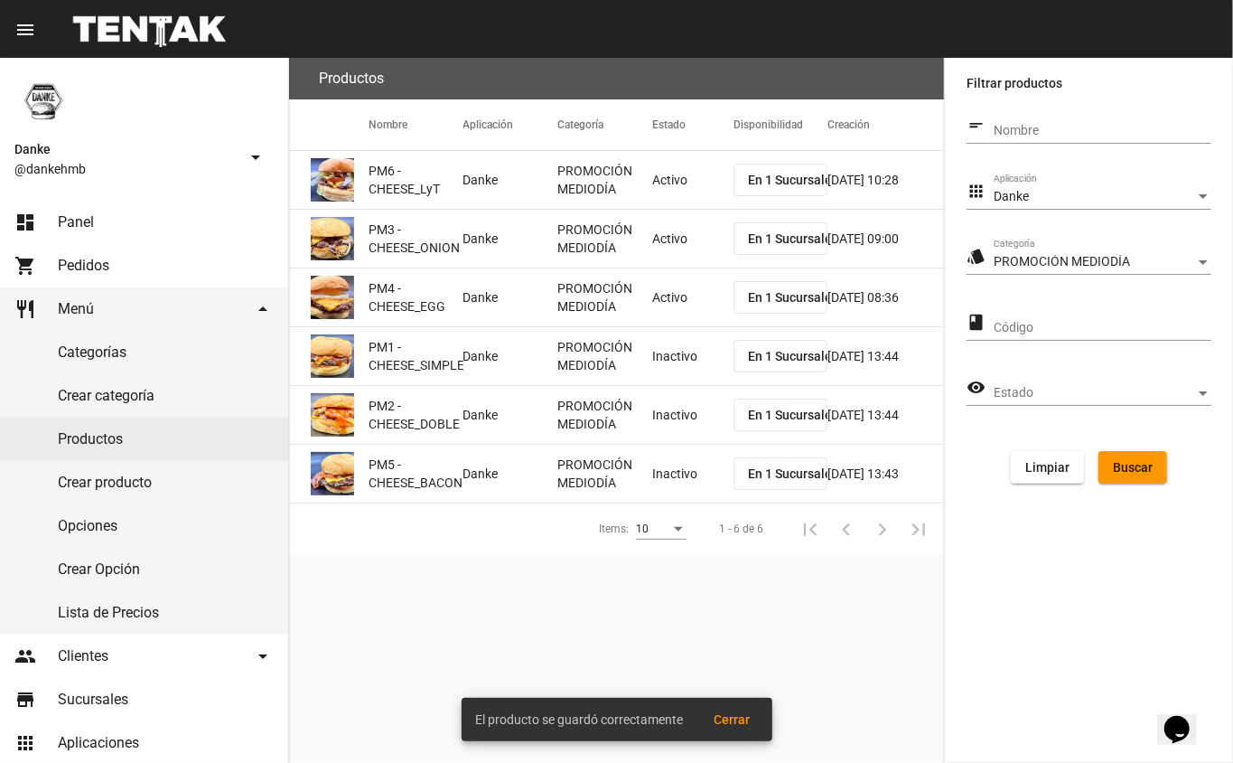
click at [665, 384] on mat-cell "Inactivo" at bounding box center [692, 356] width 81 height 58
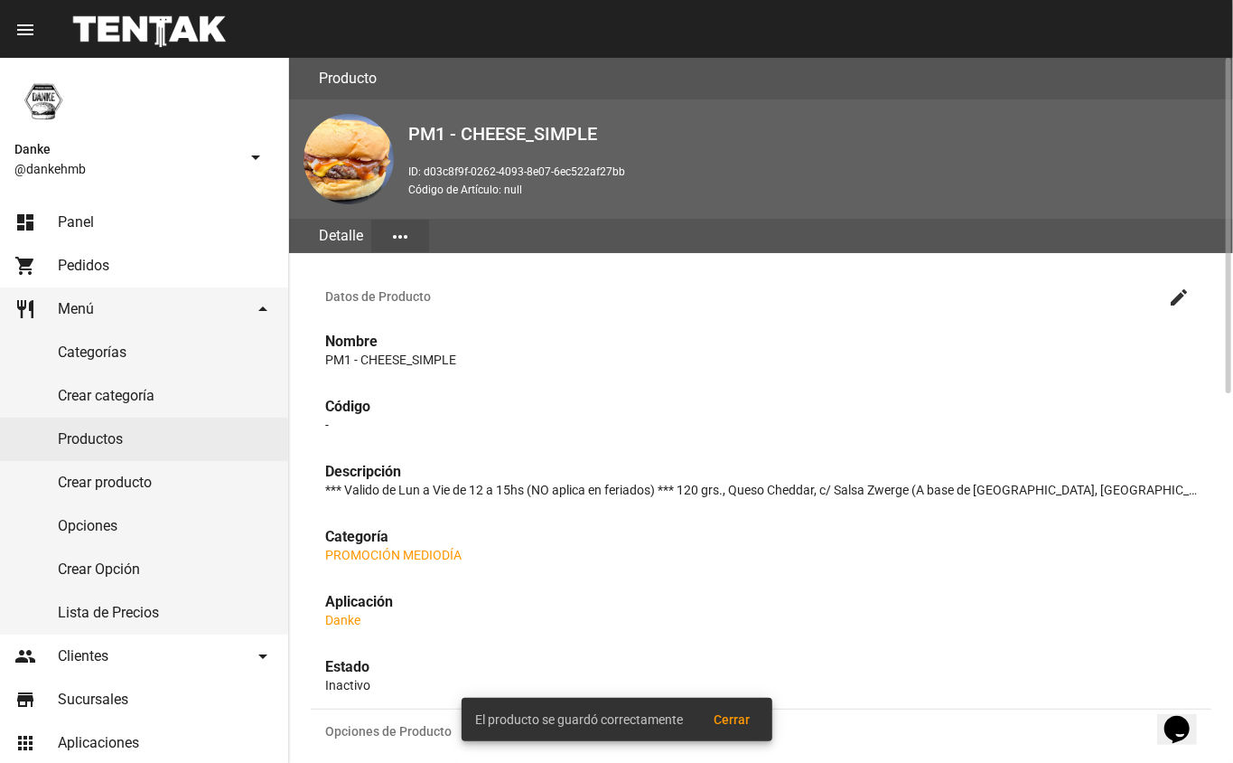
click at [1179, 295] on mat-icon "create" at bounding box center [1179, 297] width 22 height 22
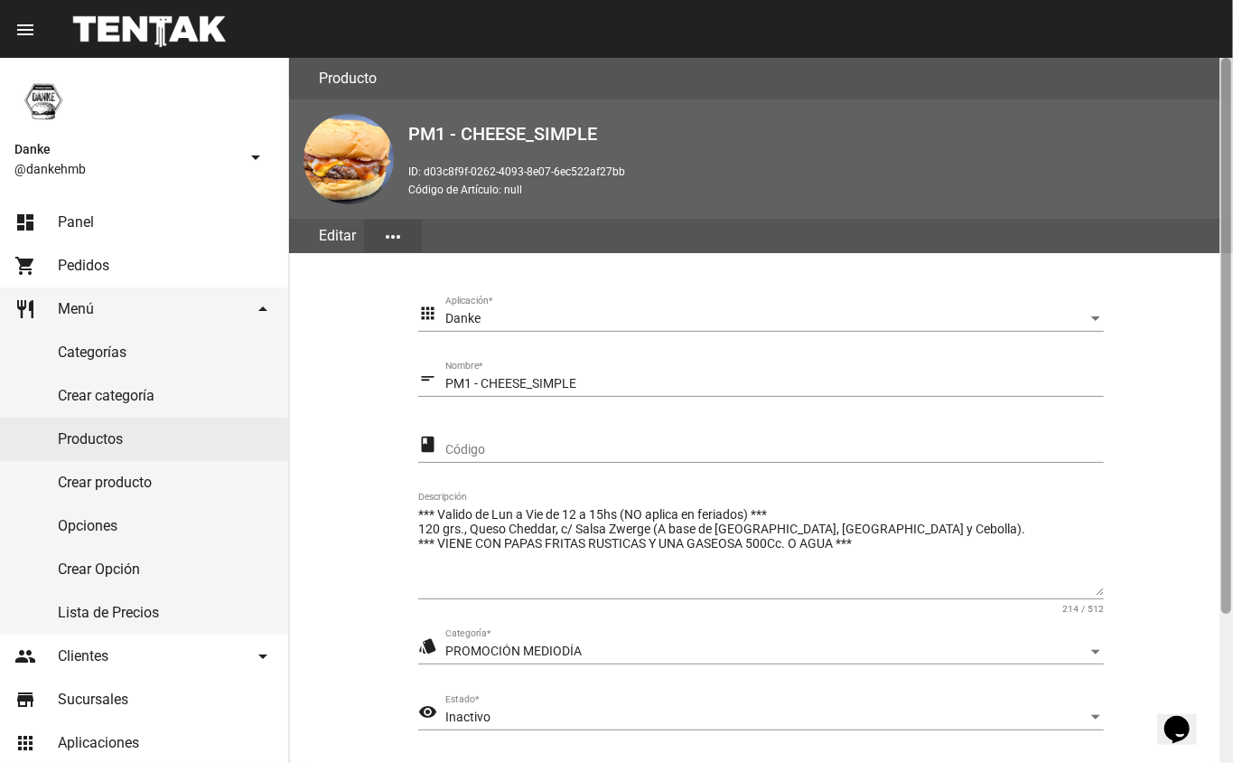
click at [1226, 683] on div at bounding box center [1227, 410] width 14 height 705
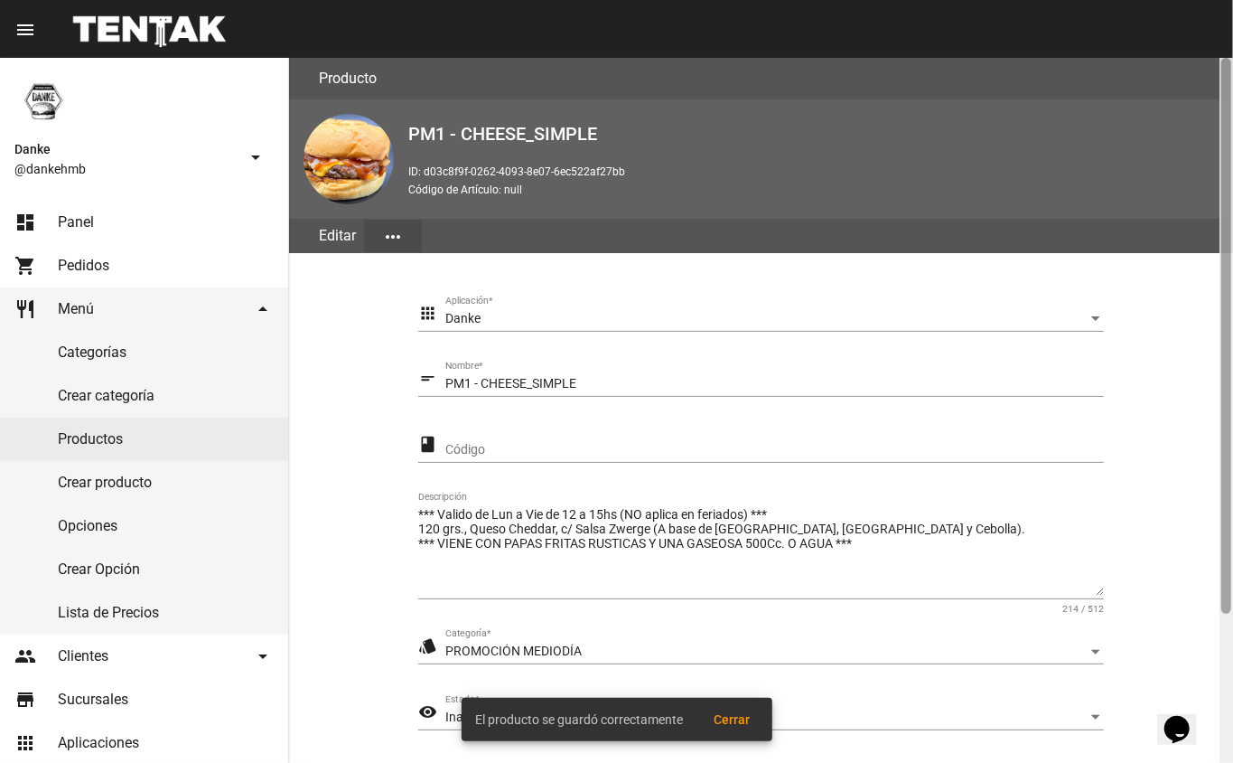
scroll to position [189, 0]
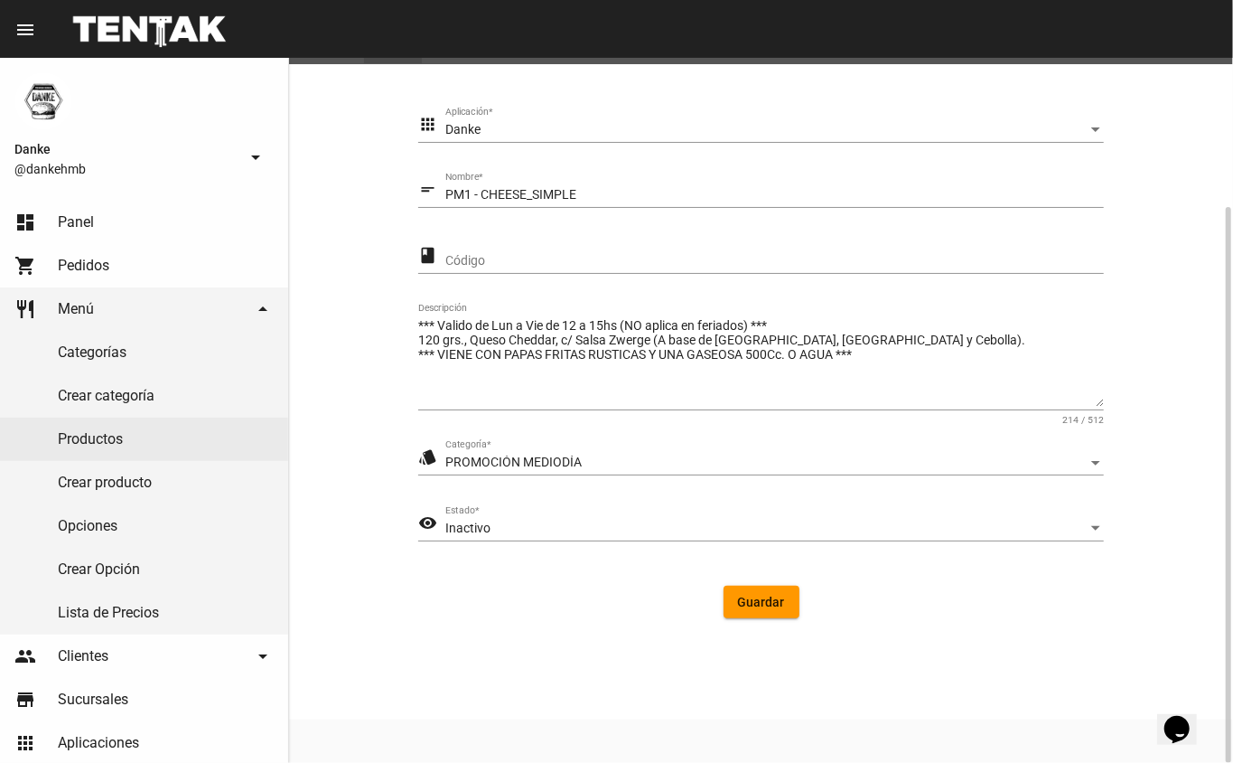
click at [557, 529] on div "Inactivo" at bounding box center [766, 528] width 642 height 14
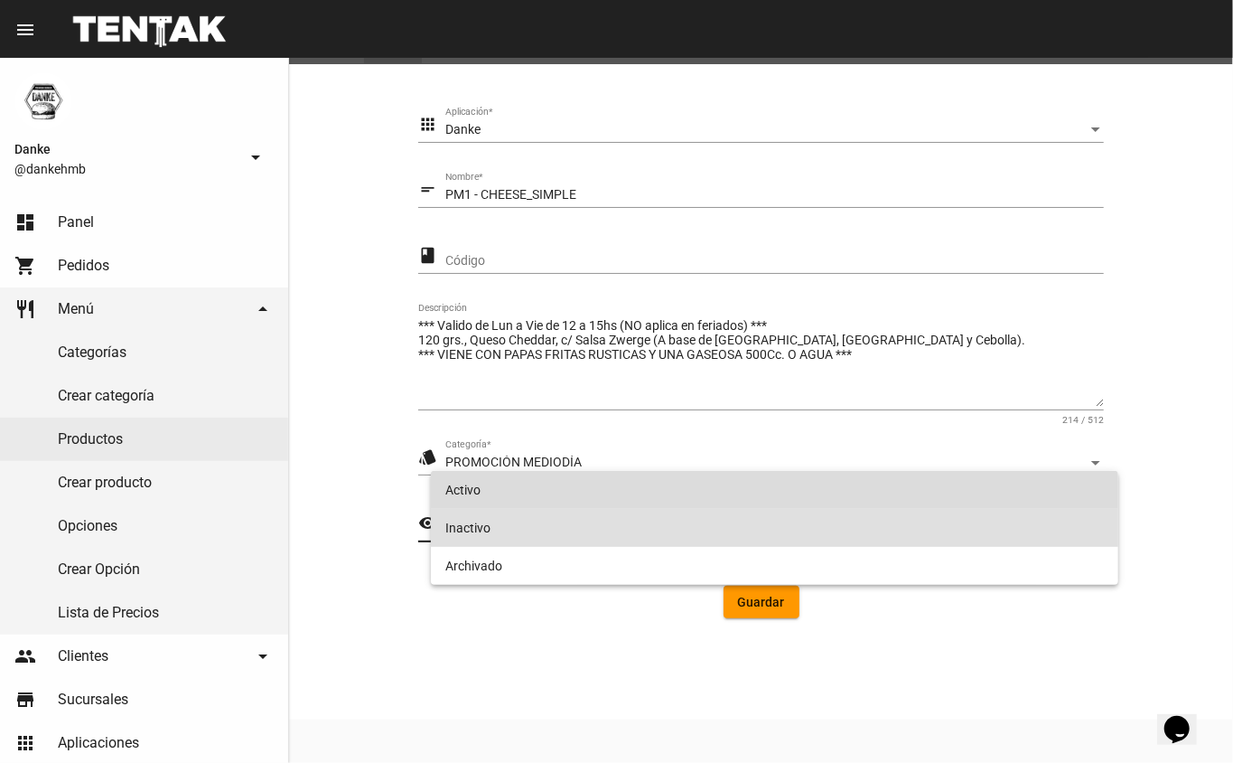
click at [571, 501] on span "Activo" at bounding box center [775, 490] width 660 height 38
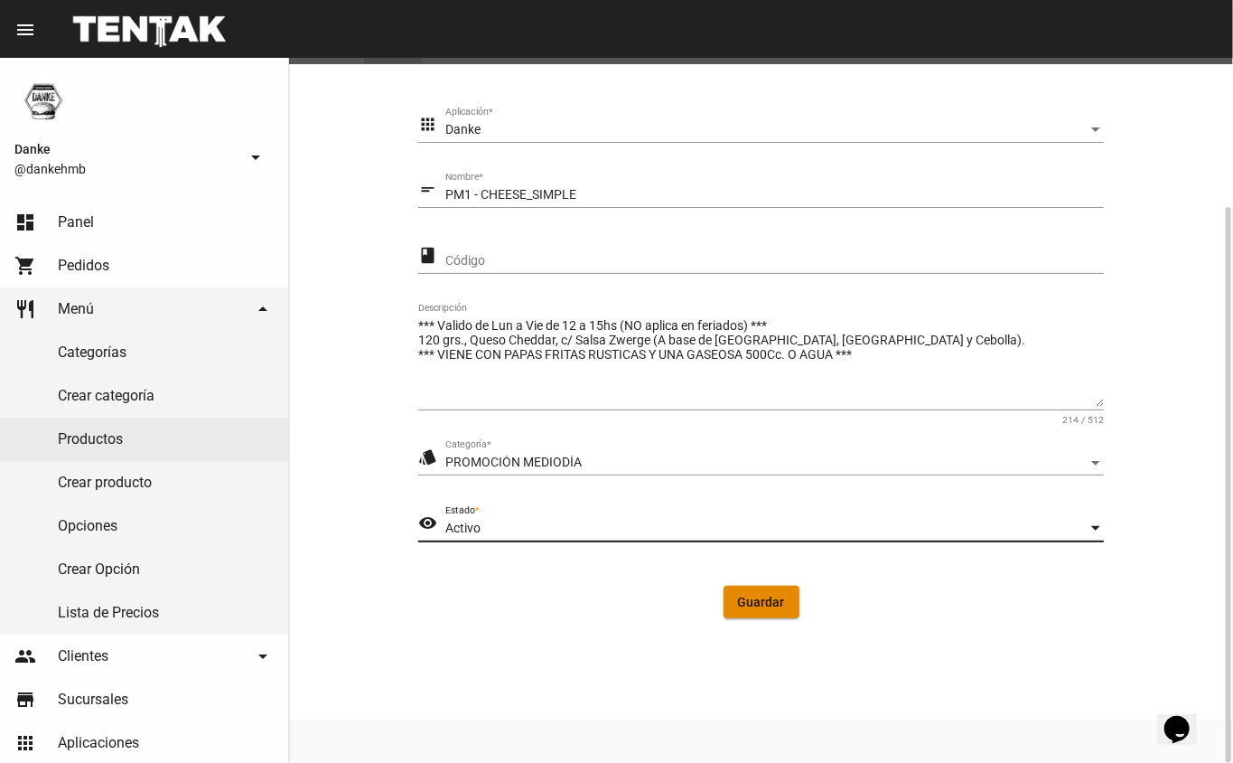
click at [773, 607] on span "Guardar" at bounding box center [761, 602] width 47 height 14
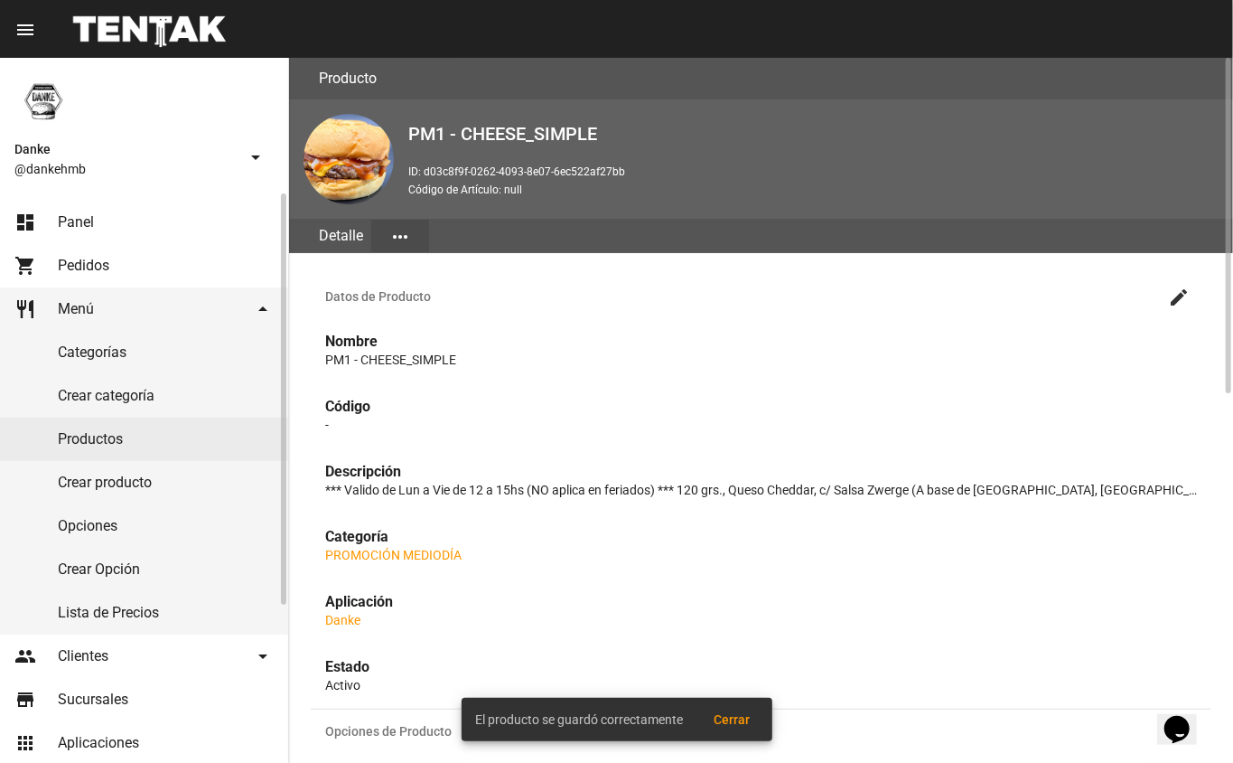
click at [77, 442] on link "Productos" at bounding box center [144, 438] width 288 height 43
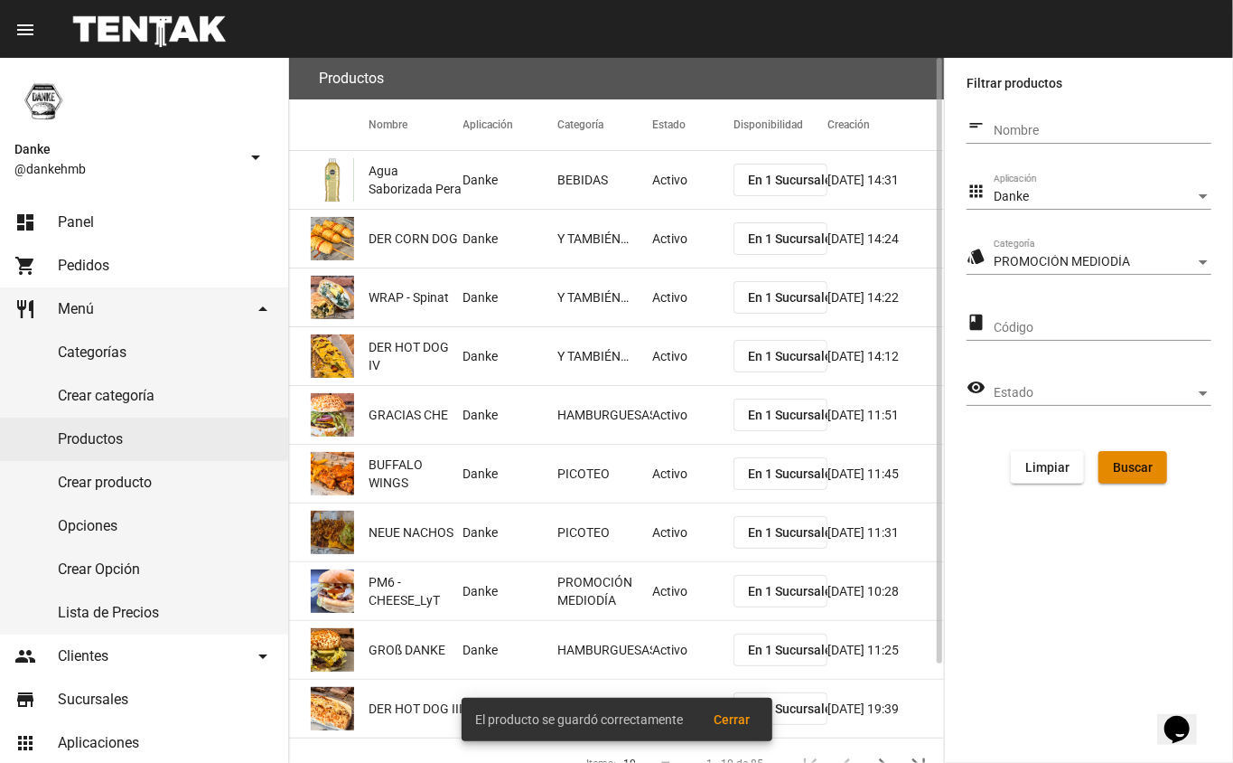
click at [1147, 467] on span "Buscar" at bounding box center [1133, 467] width 40 height 14
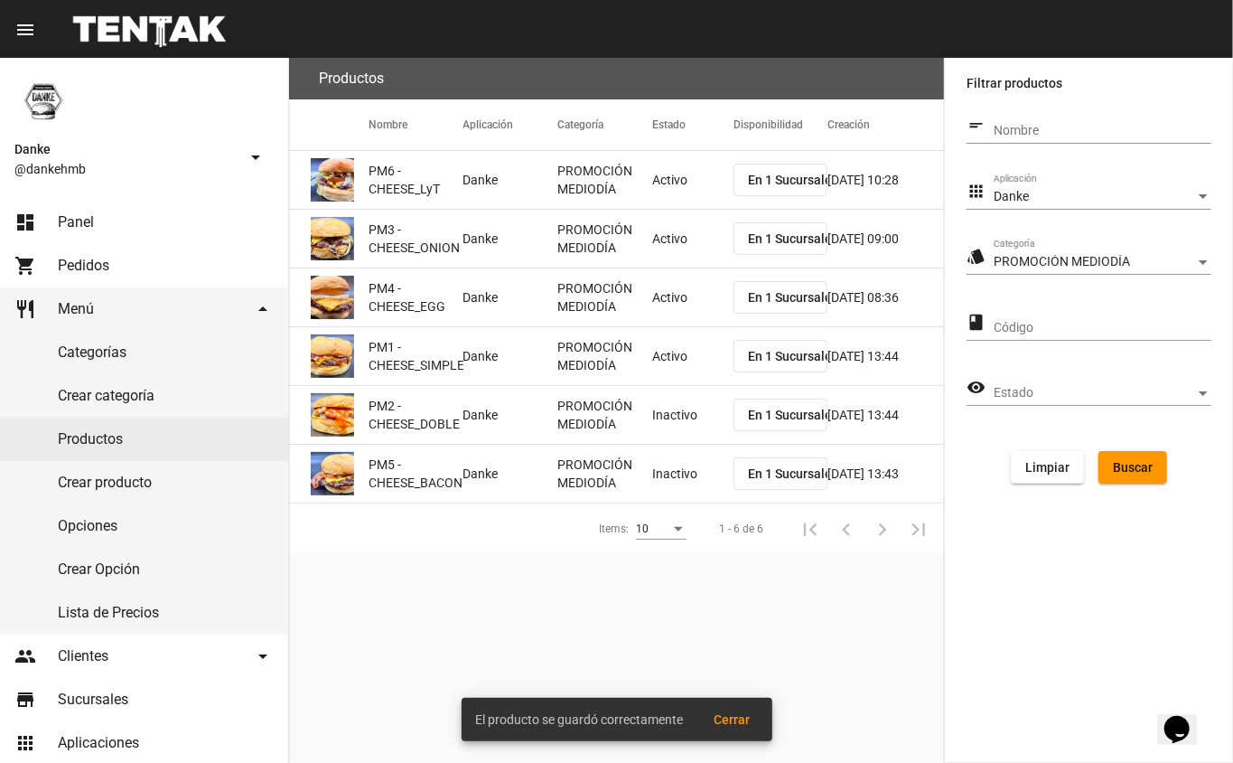
click at [654, 414] on mat-cell "Inactivo" at bounding box center [692, 415] width 81 height 58
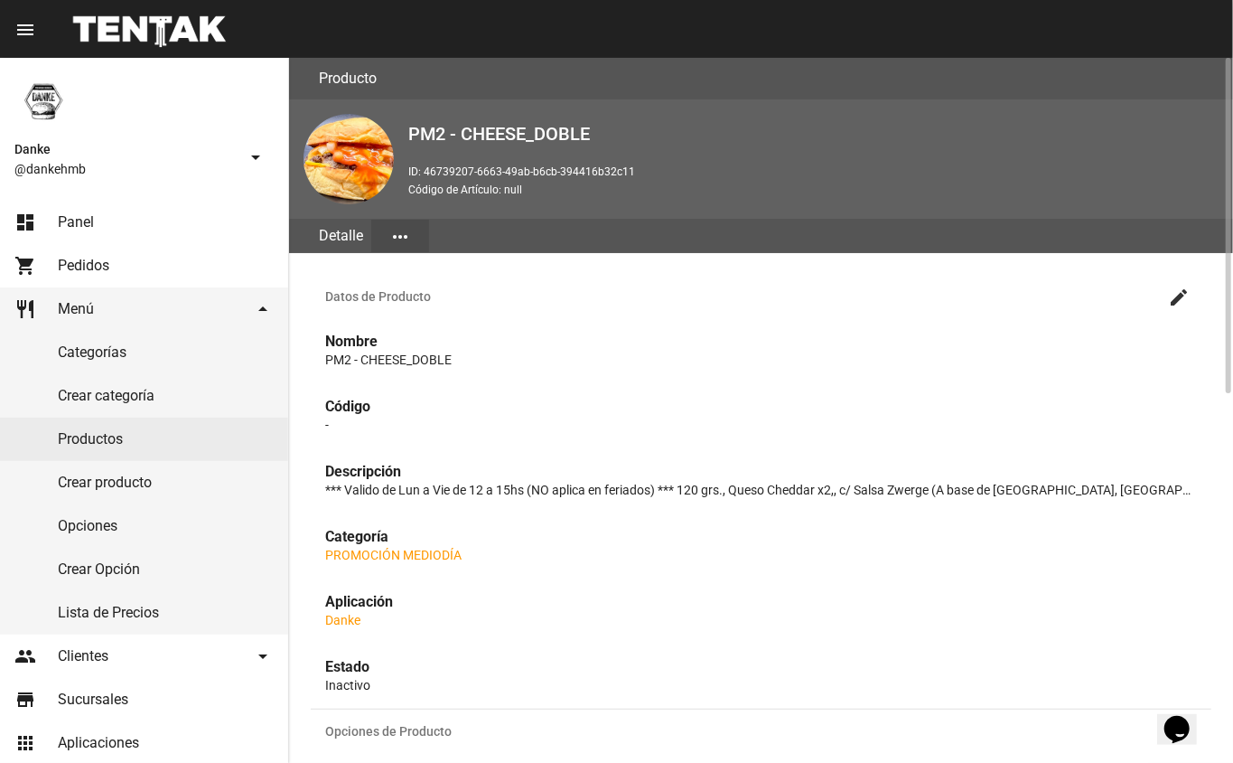
click at [1173, 296] on mat-icon "create" at bounding box center [1179, 297] width 22 height 22
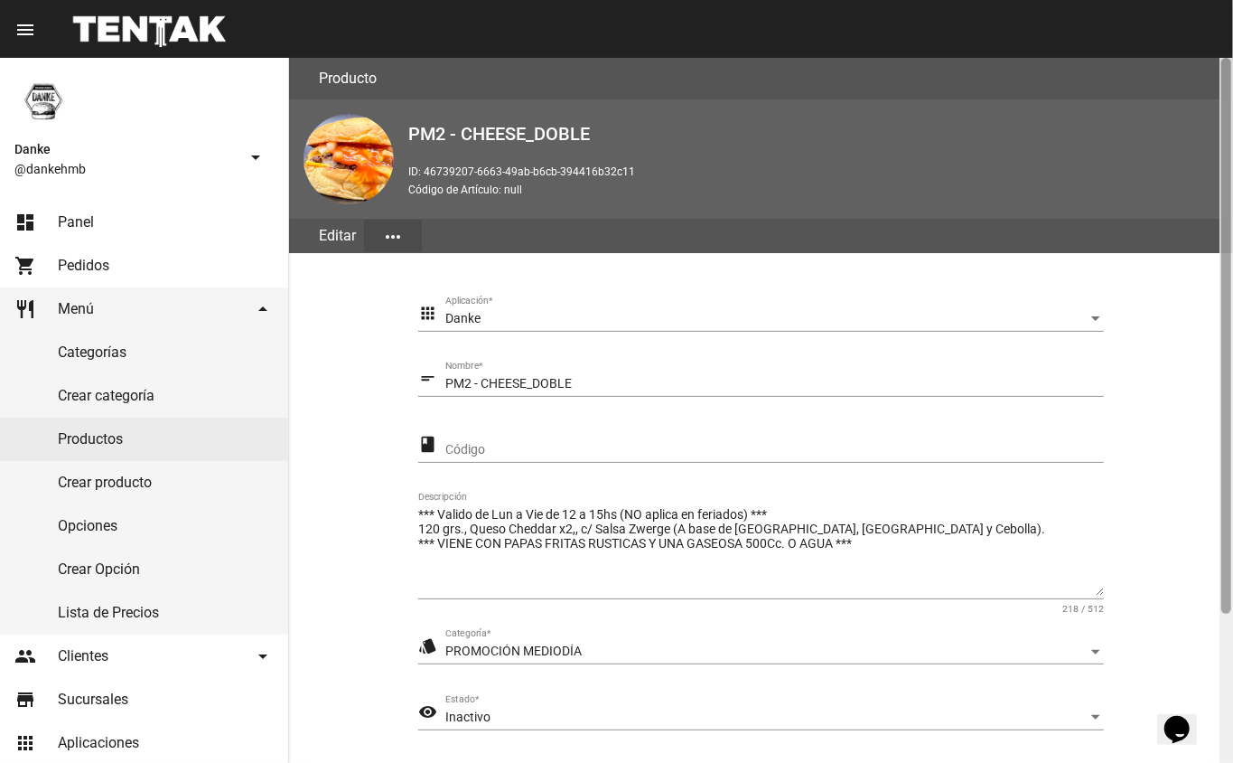
click at [1220, 649] on div at bounding box center [1227, 410] width 14 height 705
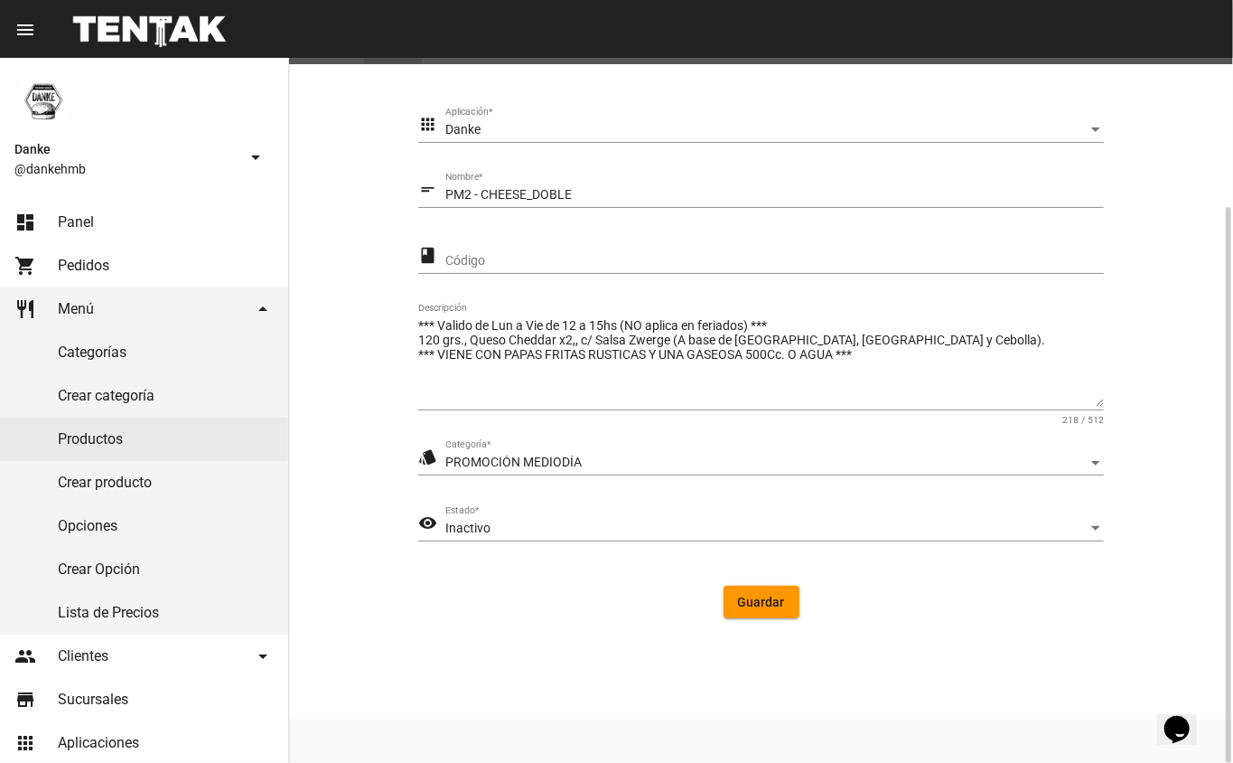
click at [459, 529] on span "Inactivo" at bounding box center [467, 527] width 45 height 14
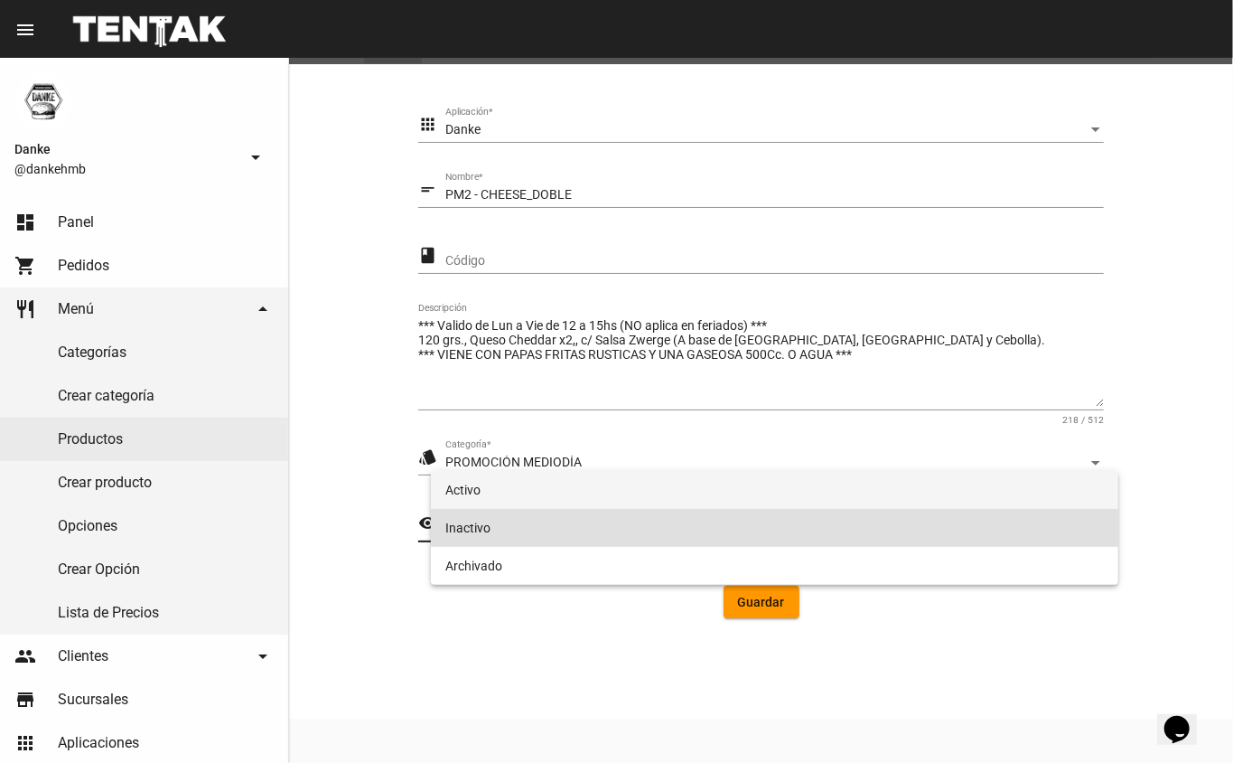
click at [456, 492] on span "Activo" at bounding box center [775, 490] width 660 height 38
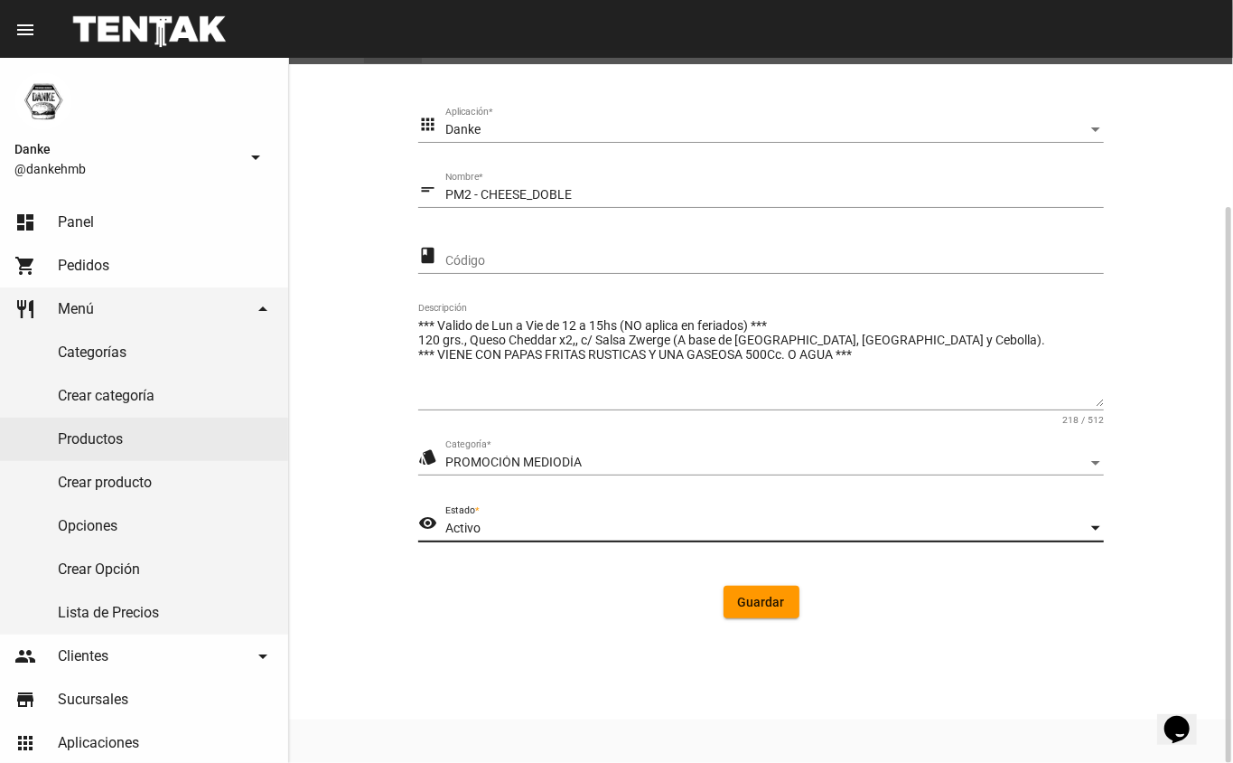
click at [771, 607] on span "Guardar" at bounding box center [761, 602] width 47 height 14
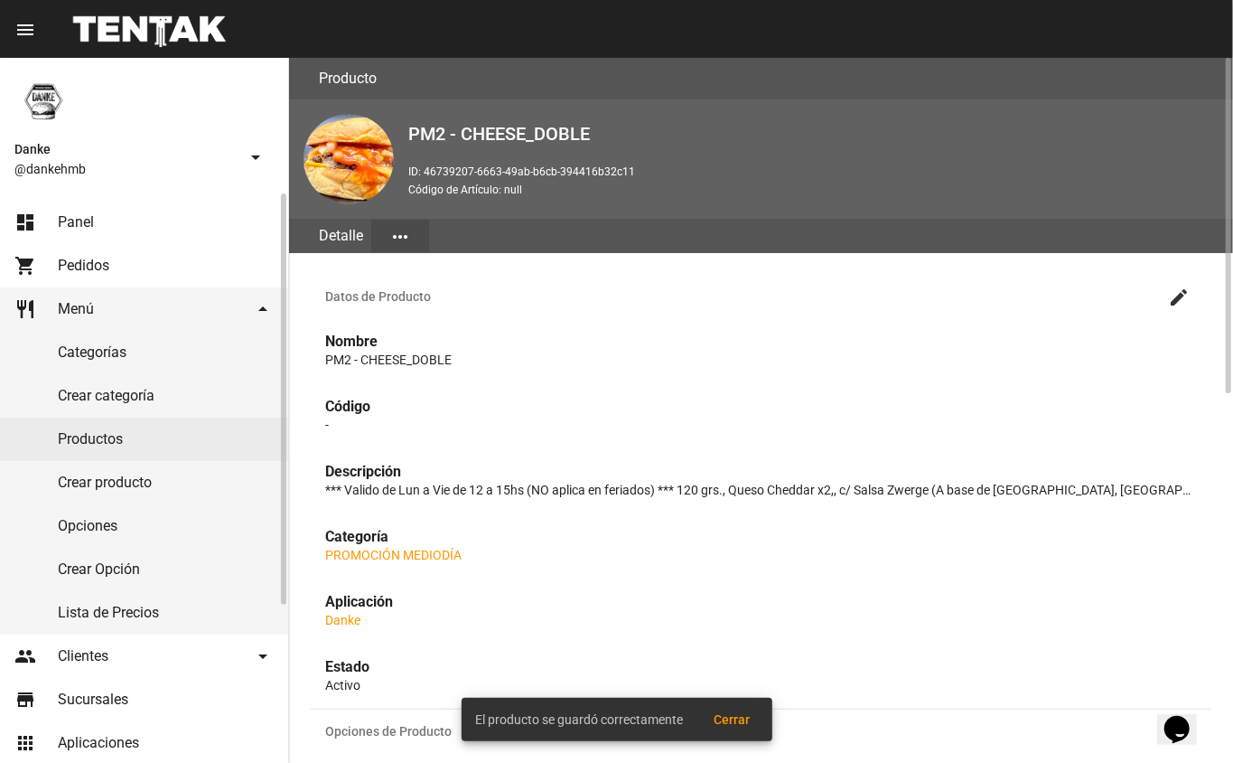
click at [77, 437] on link "Productos" at bounding box center [144, 438] width 288 height 43
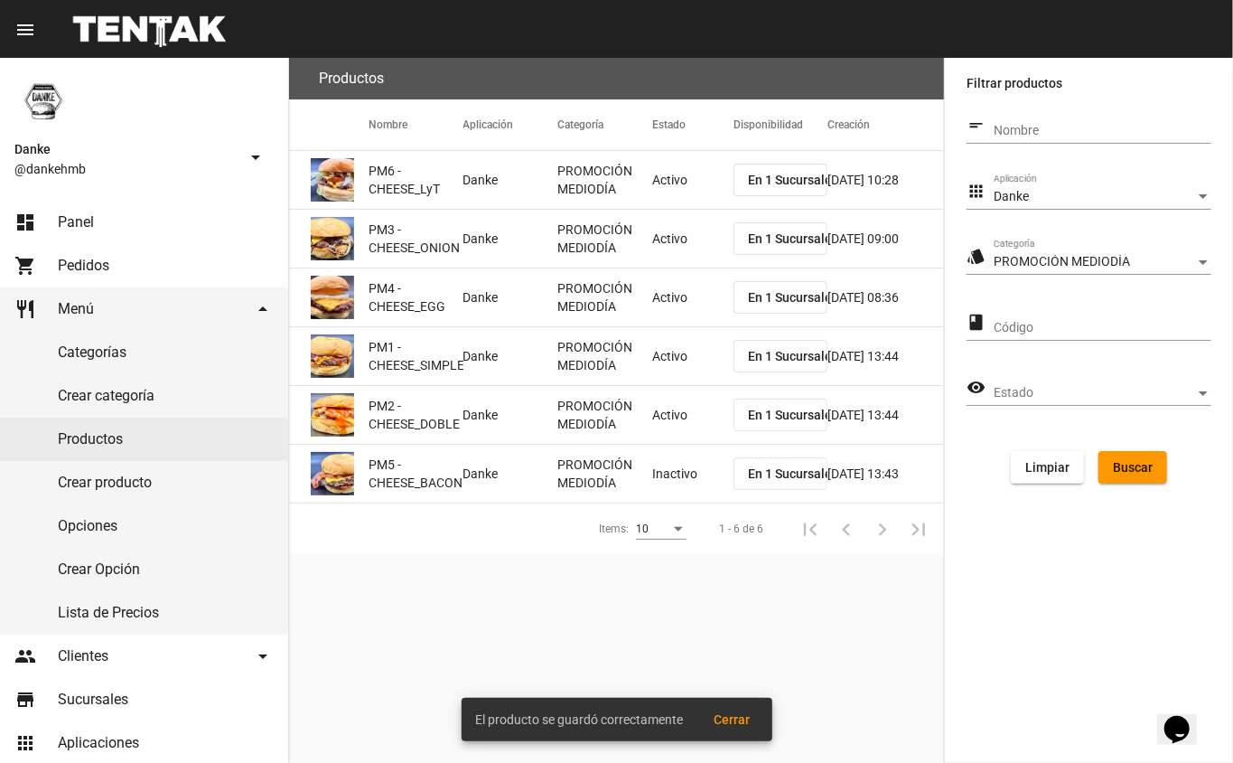
click at [659, 467] on mat-cell "Inactivo" at bounding box center [692, 474] width 81 height 58
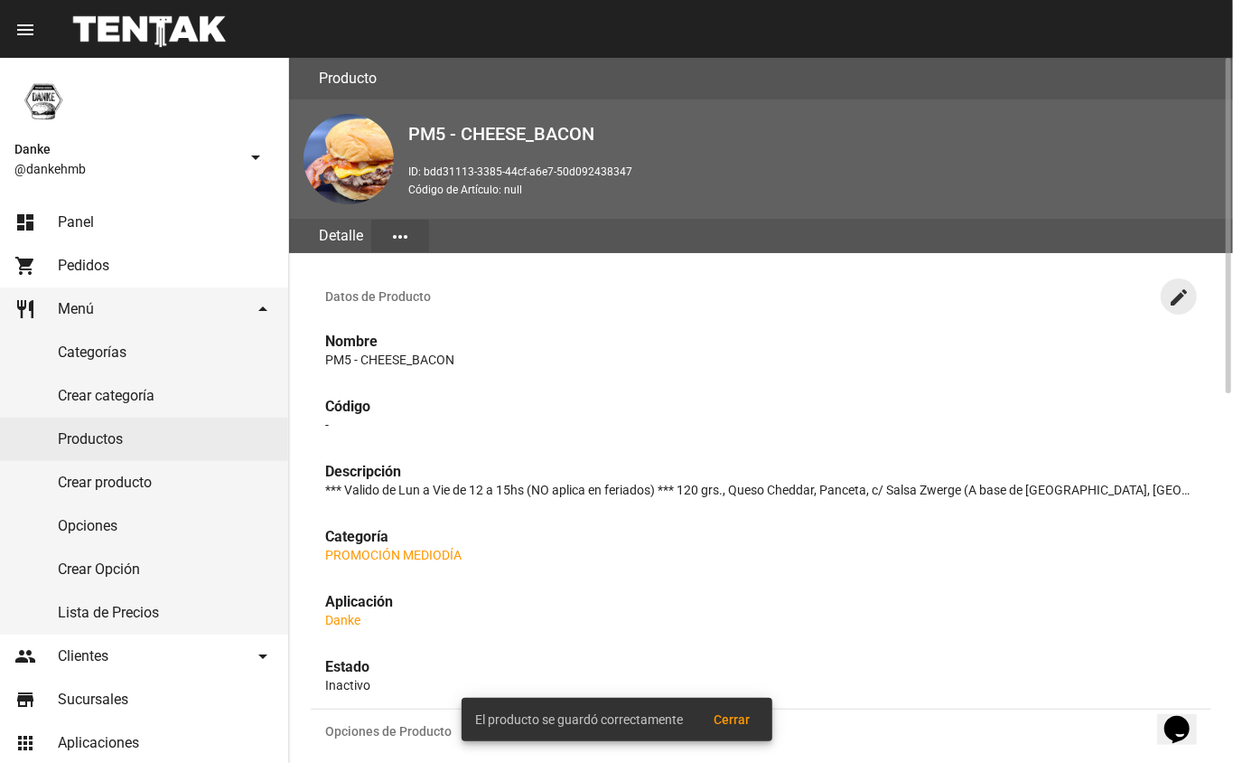
click at [1178, 304] on mat-icon "create" at bounding box center [1179, 297] width 22 height 22
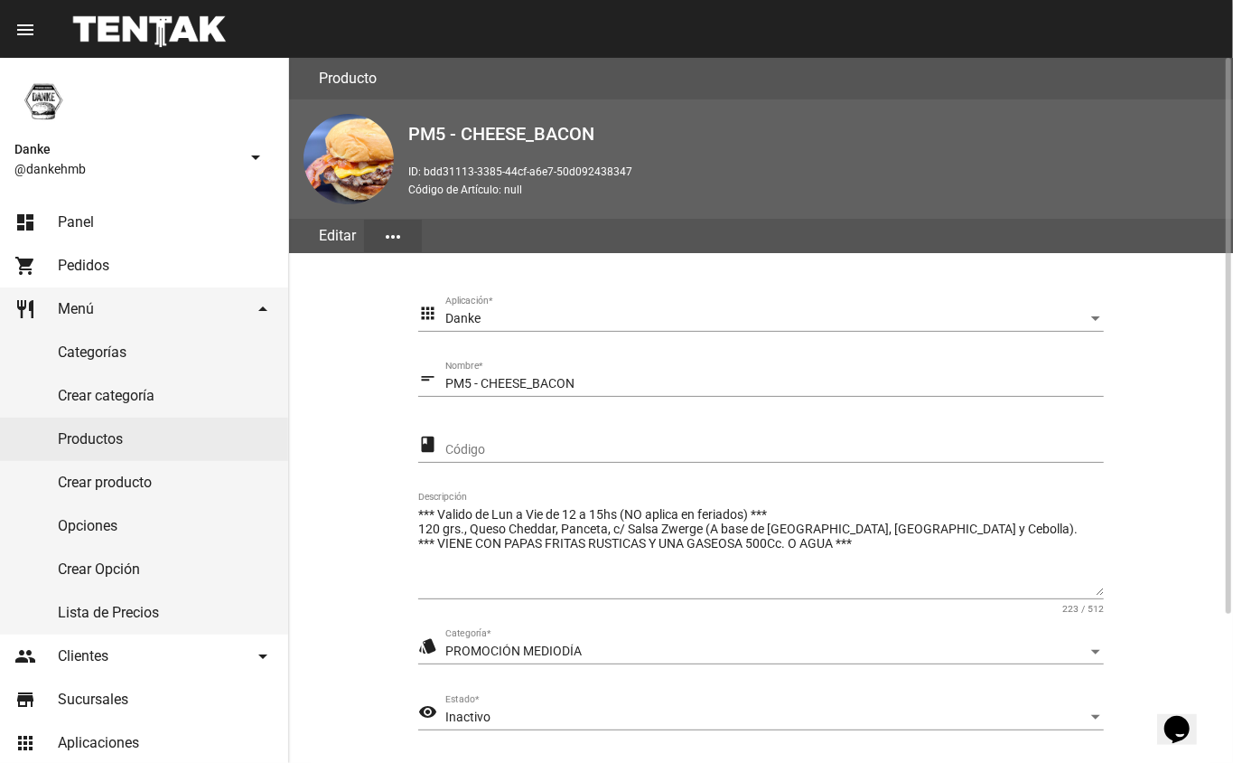
click at [456, 716] on span "Inactivo" at bounding box center [467, 716] width 45 height 14
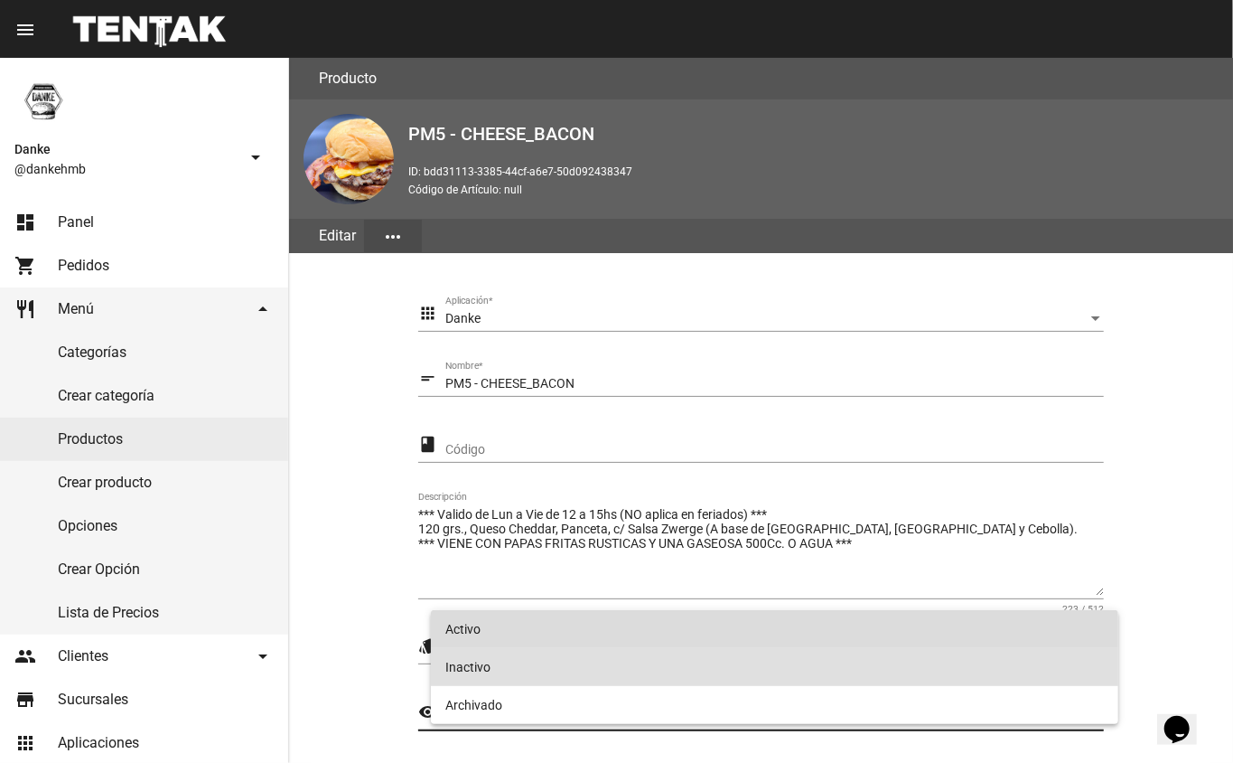
click at [461, 626] on span "Activo" at bounding box center [775, 629] width 660 height 38
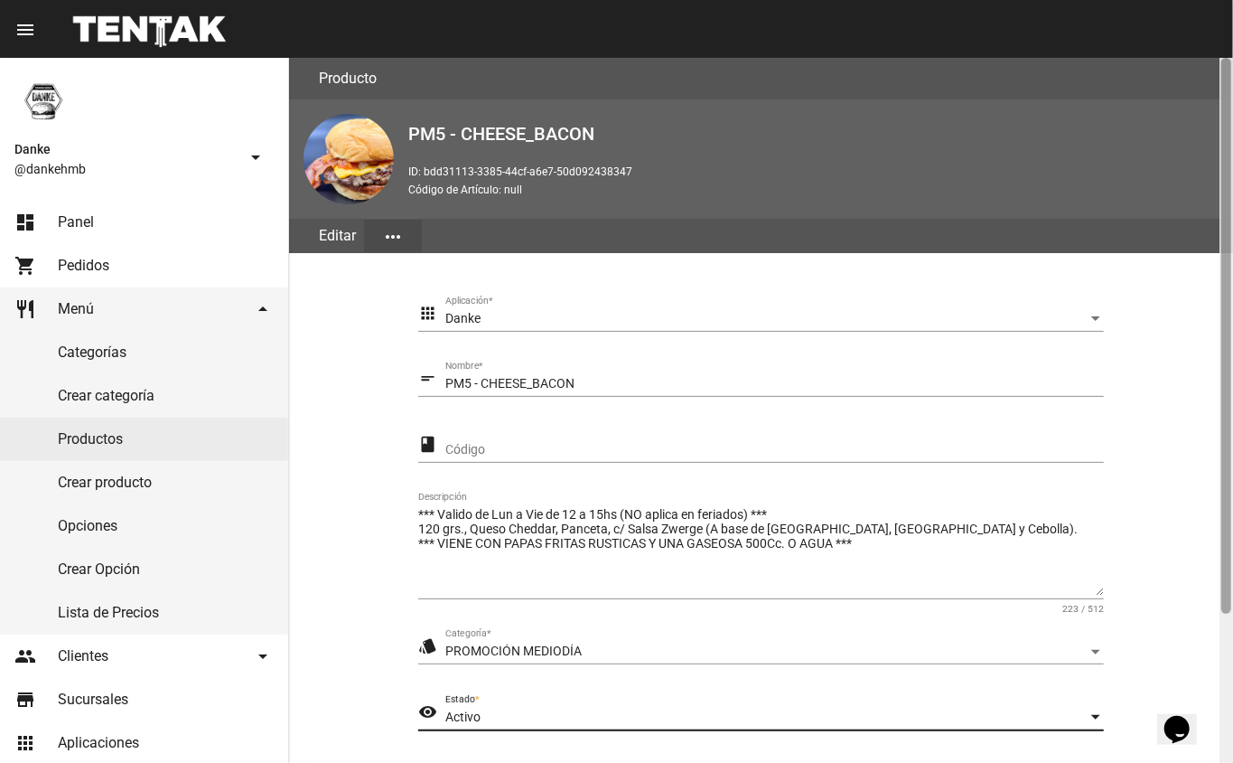
click at [1229, 613] on div at bounding box center [1227, 336] width 10 height 556
click at [1227, 656] on div at bounding box center [1227, 410] width 14 height 705
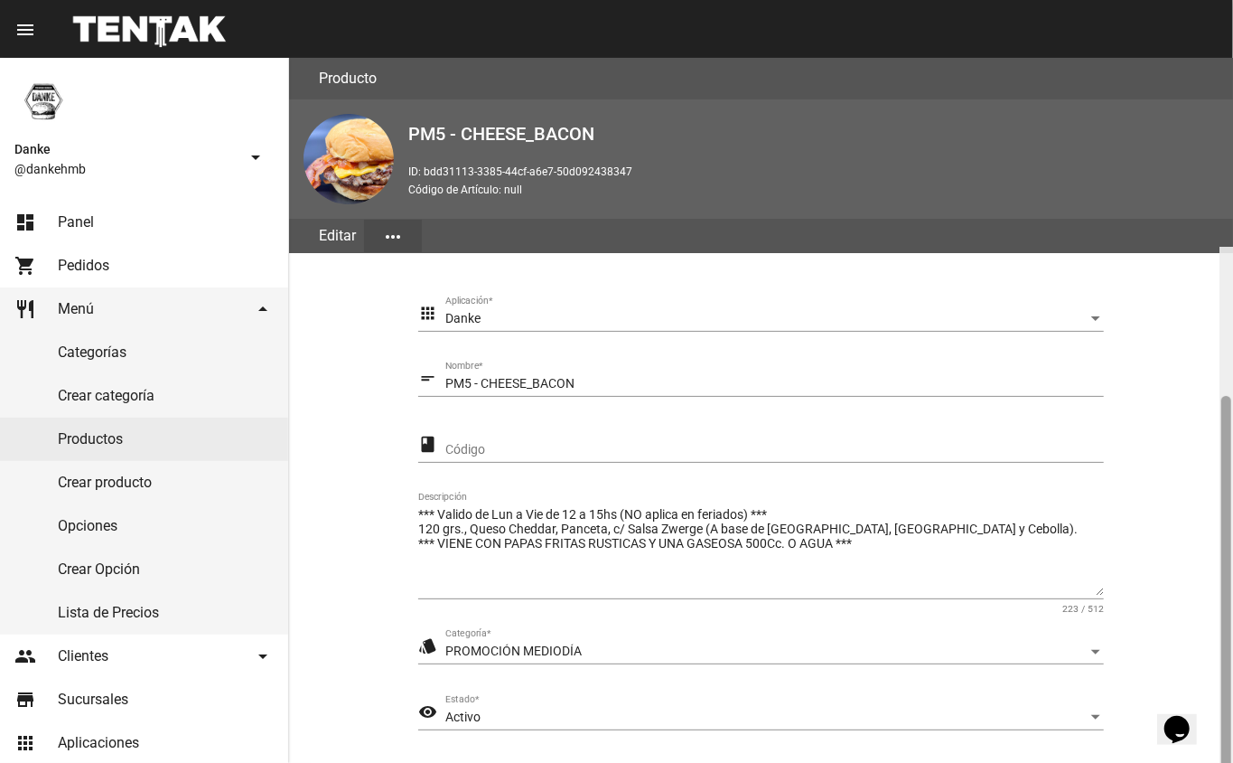
scroll to position [189, 0]
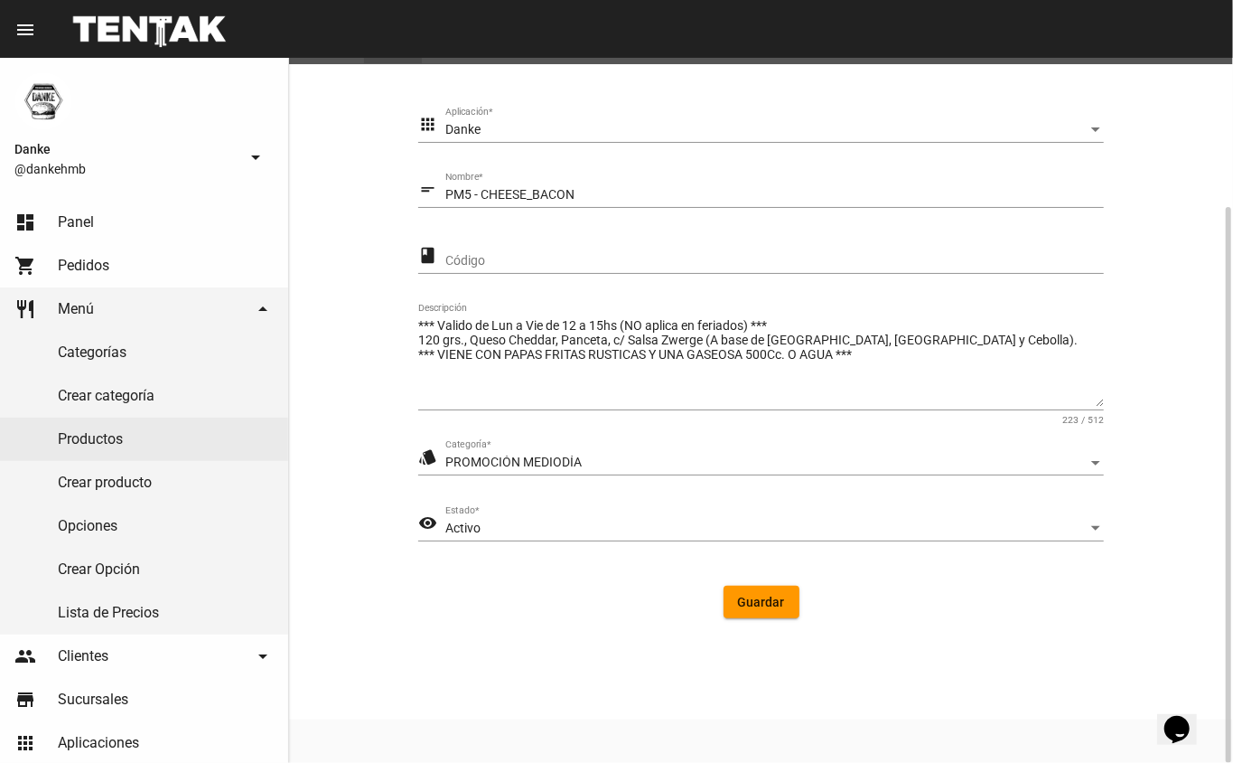
click at [753, 604] on span "Guardar" at bounding box center [761, 602] width 47 height 14
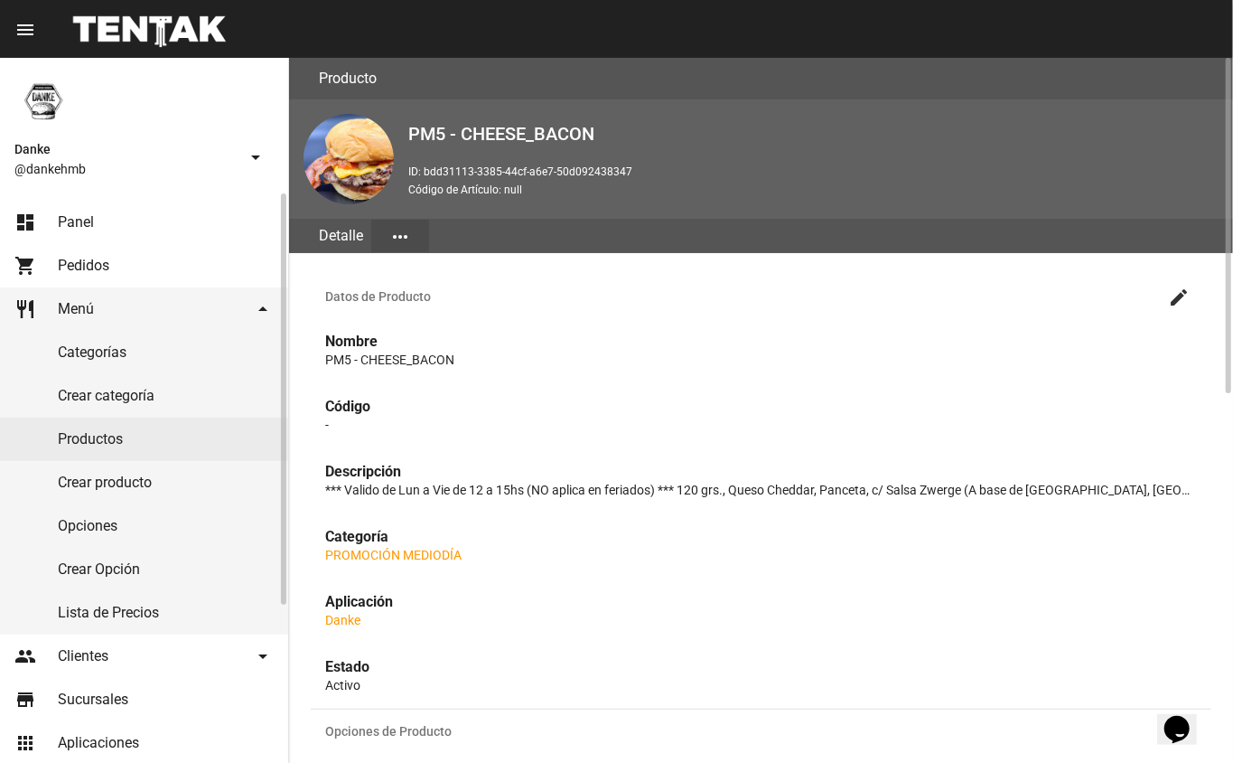
click at [76, 221] on span "Panel" at bounding box center [76, 222] width 36 height 18
